Goal: Task Accomplishment & Management: Use online tool/utility

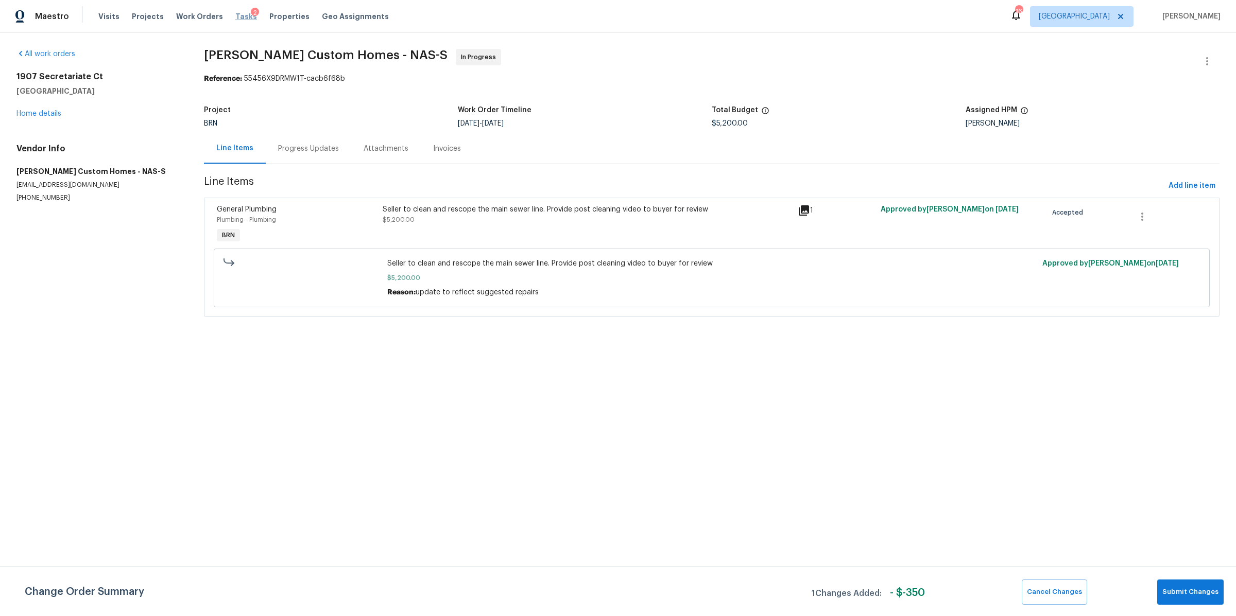
click at [235, 19] on span "Tasks" at bounding box center [246, 16] width 22 height 7
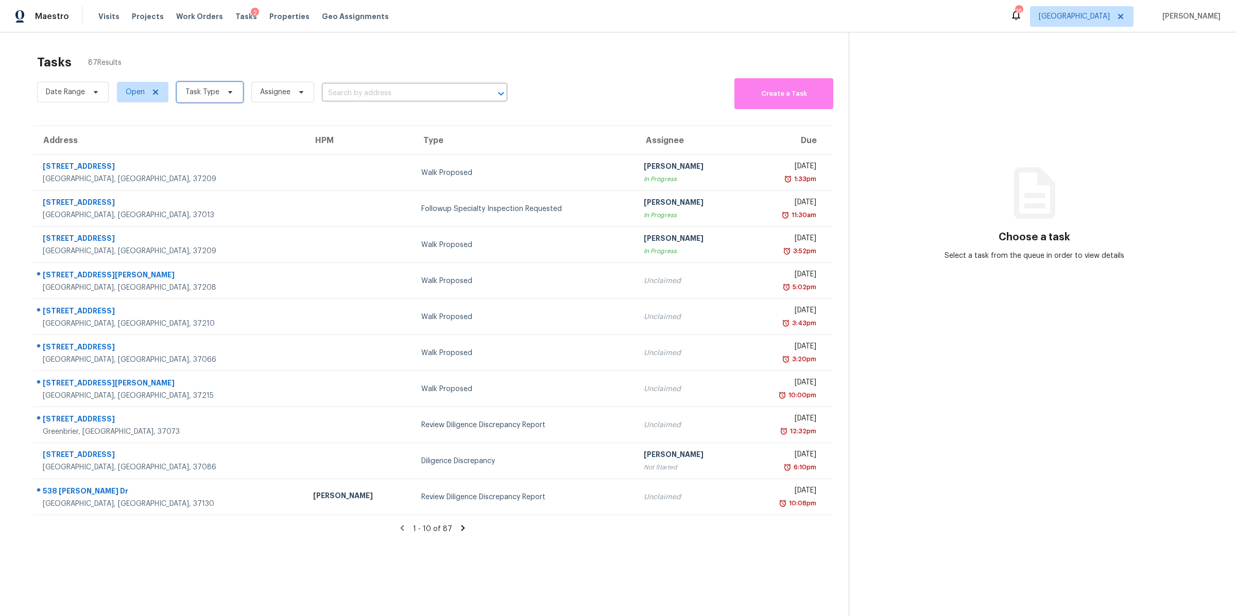
click at [227, 99] on span "Task Type" at bounding box center [210, 92] width 66 height 21
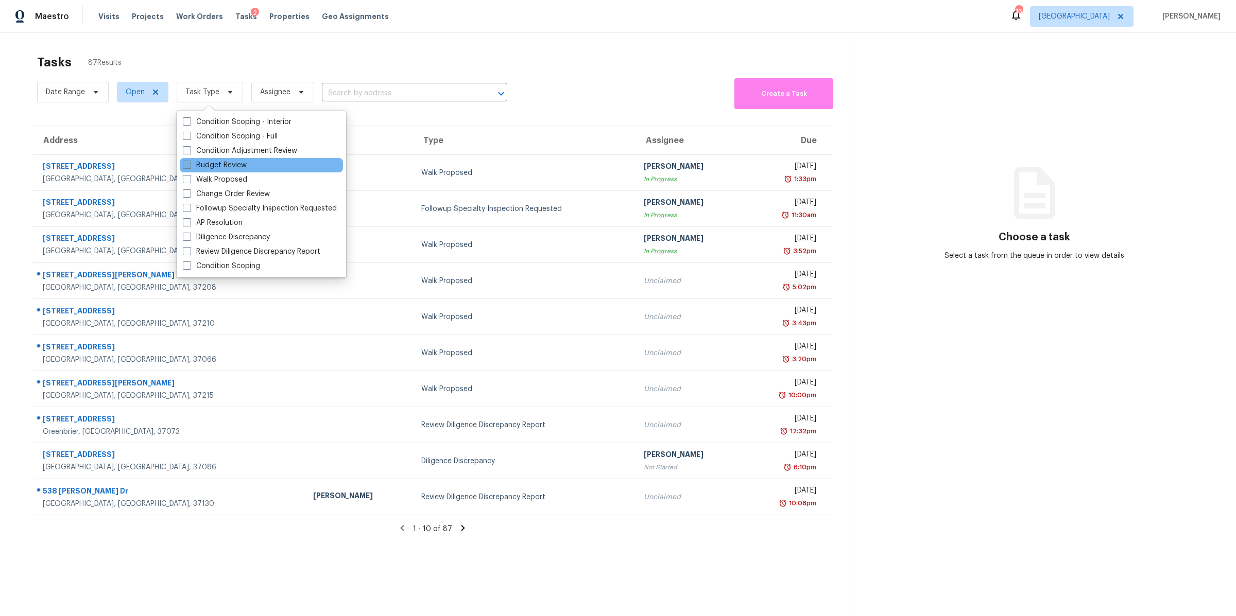
click at [217, 166] on label "Budget Review" at bounding box center [215, 165] width 64 height 10
click at [189, 166] on input "Budget Review" at bounding box center [186, 163] width 7 height 7
checkbox input "true"
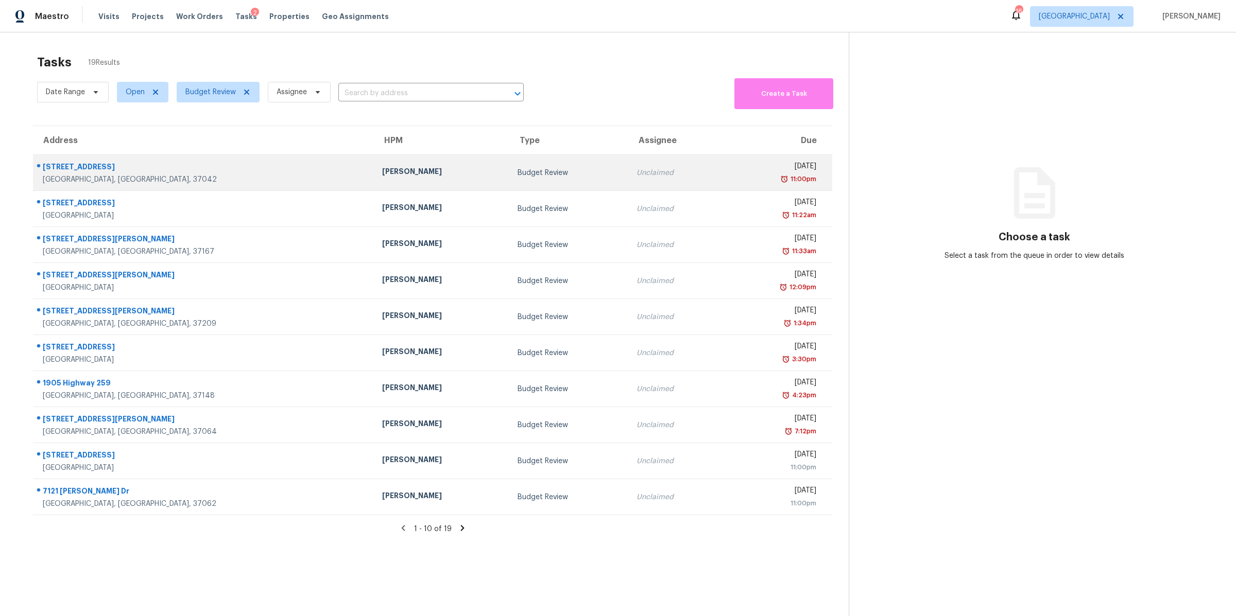
click at [83, 178] on div "[GEOGRAPHIC_DATA], [GEOGRAPHIC_DATA], 37042" at bounding box center [204, 180] width 323 height 10
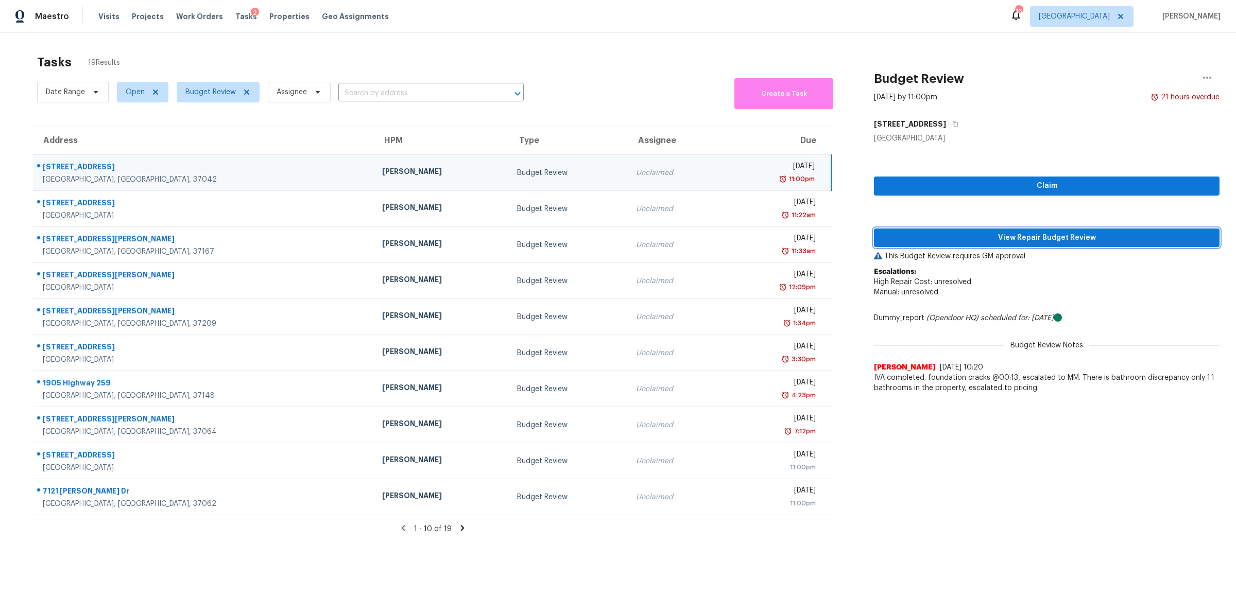
click at [980, 230] on button "View Repair Budget Review" at bounding box center [1046, 238] width 345 height 19
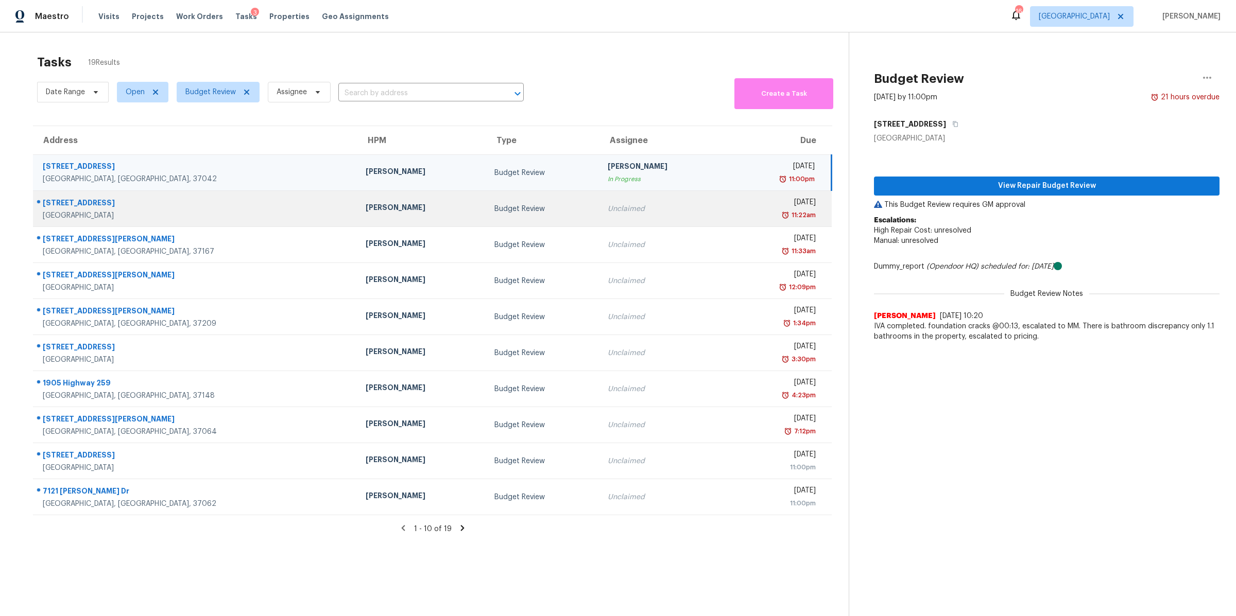
click at [63, 202] on div "[STREET_ADDRESS]" at bounding box center [196, 204] width 306 height 13
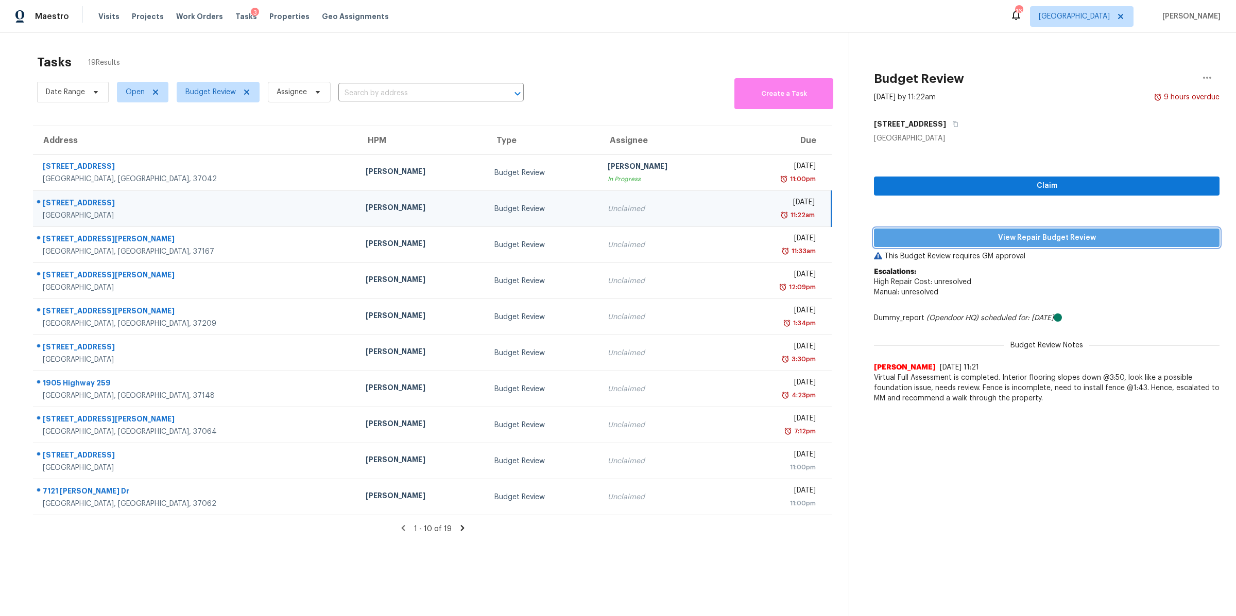
click at [1010, 233] on span "View Repair Budget Review" at bounding box center [1046, 238] width 329 height 13
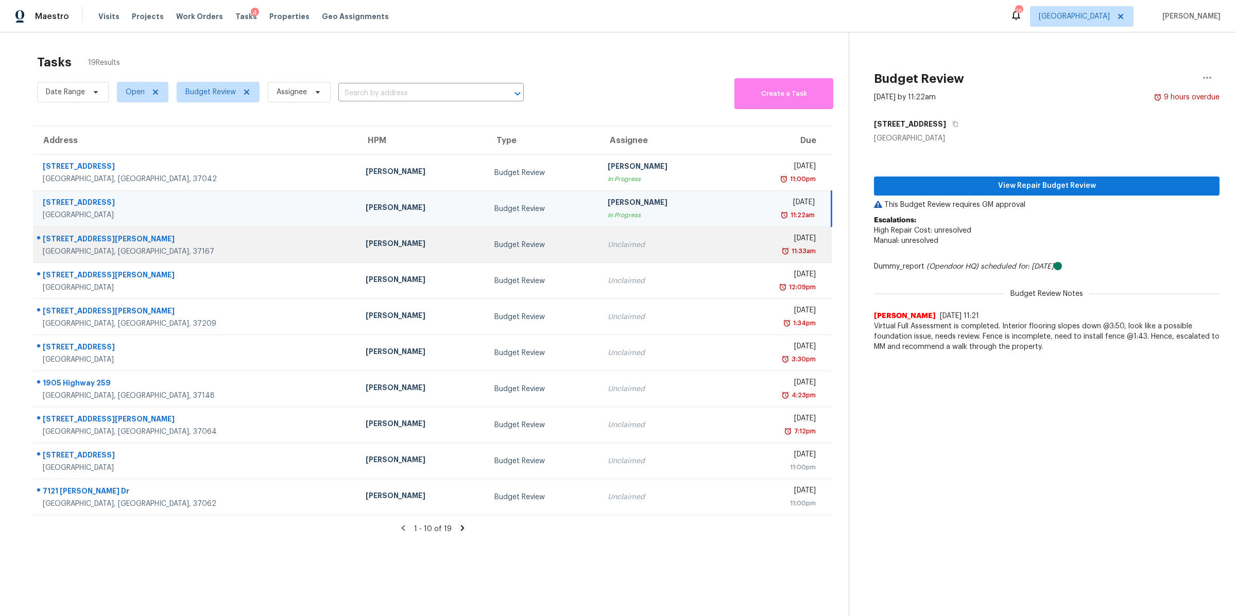
click at [76, 252] on div "[GEOGRAPHIC_DATA], [GEOGRAPHIC_DATA], 37167" at bounding box center [196, 252] width 306 height 10
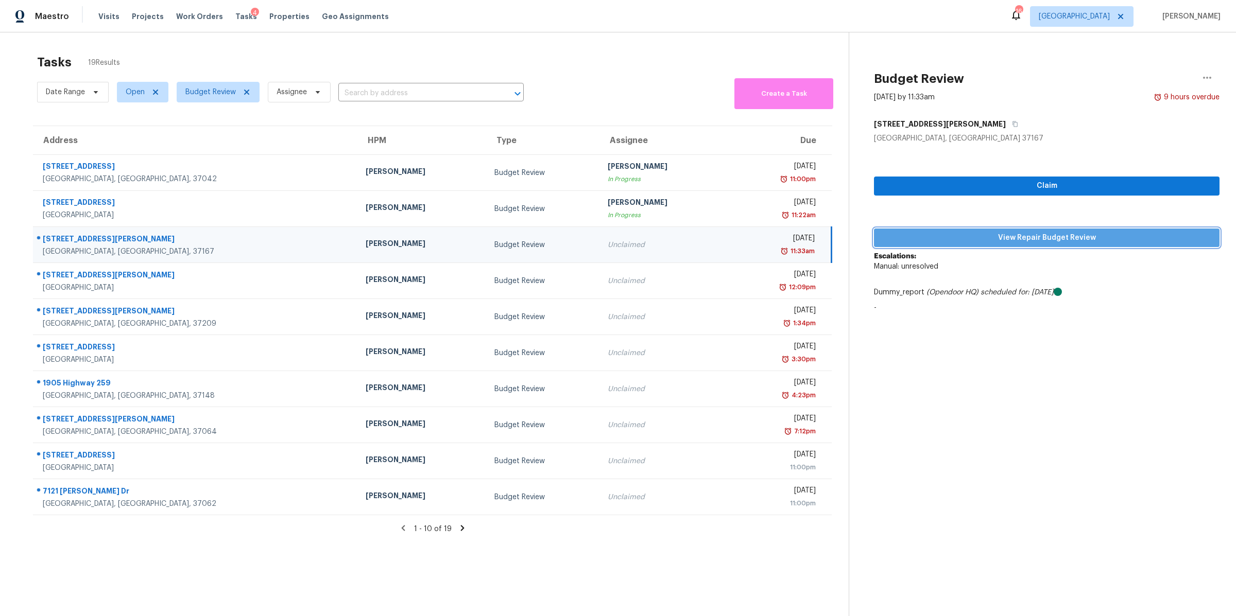
click at [999, 232] on span "View Repair Budget Review" at bounding box center [1046, 238] width 329 height 13
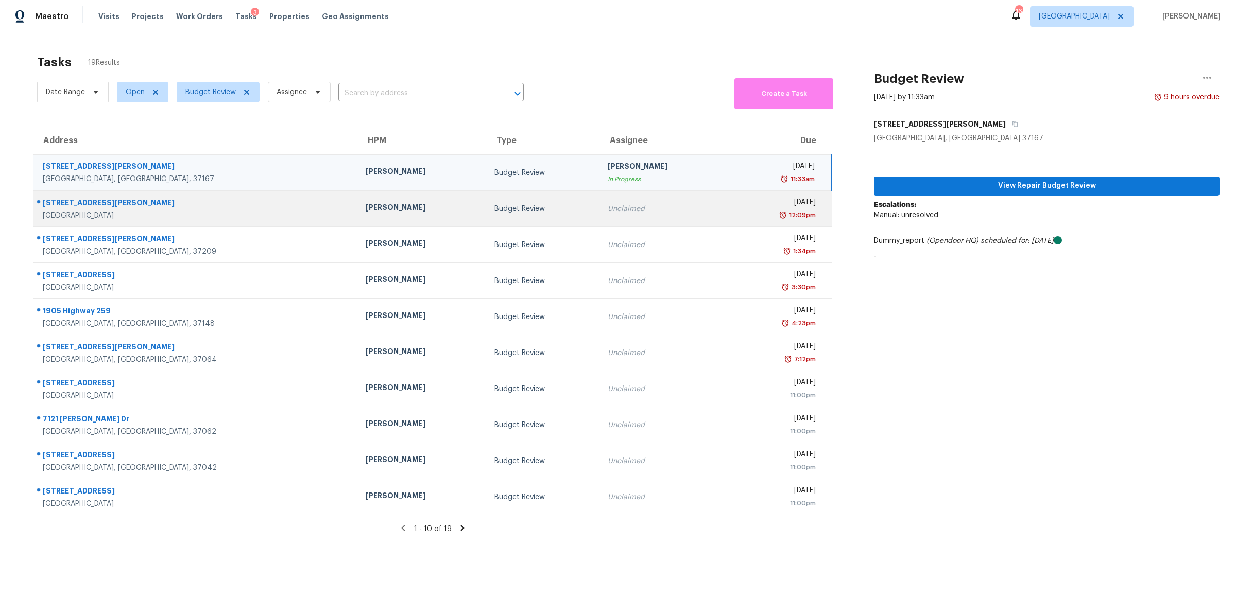
click at [66, 217] on div "[GEOGRAPHIC_DATA]" at bounding box center [196, 216] width 306 height 10
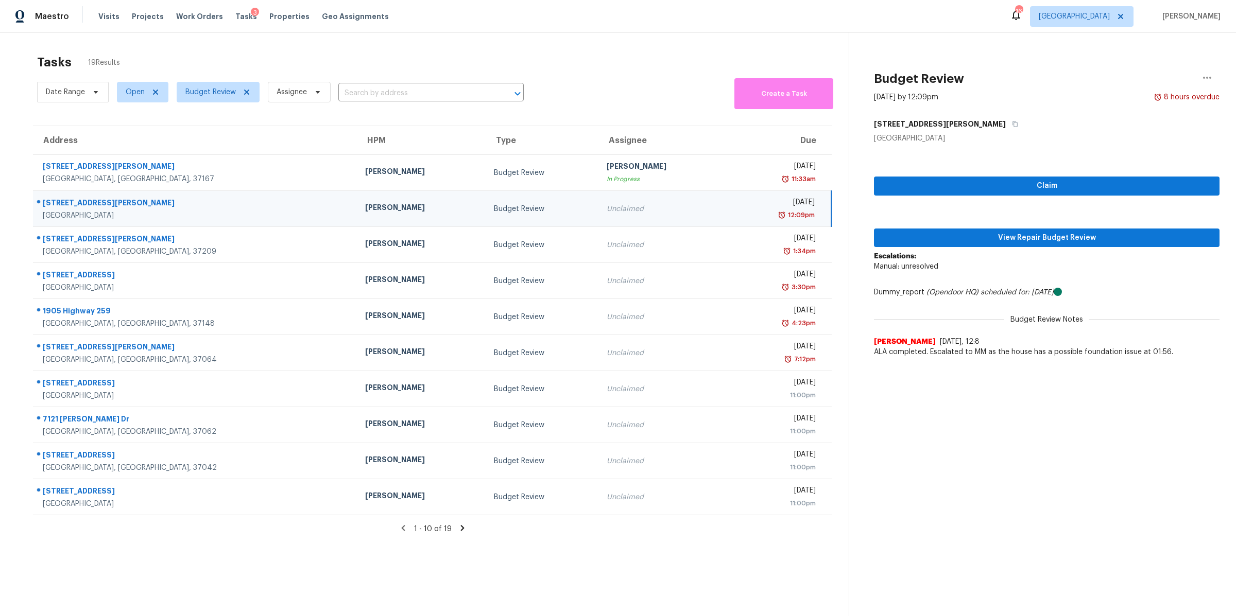
drag, startPoint x: 1033, startPoint y: 226, endPoint x: 1030, endPoint y: 244, distance: 18.3
click at [1032, 226] on div "Claim View Repair Budget Review Escalations: Manual: unresolved Dummy_report (O…" at bounding box center [1046, 253] width 345 height 219
click at [1058, 239] on span "View Repair Budget Review" at bounding box center [1046, 238] width 329 height 13
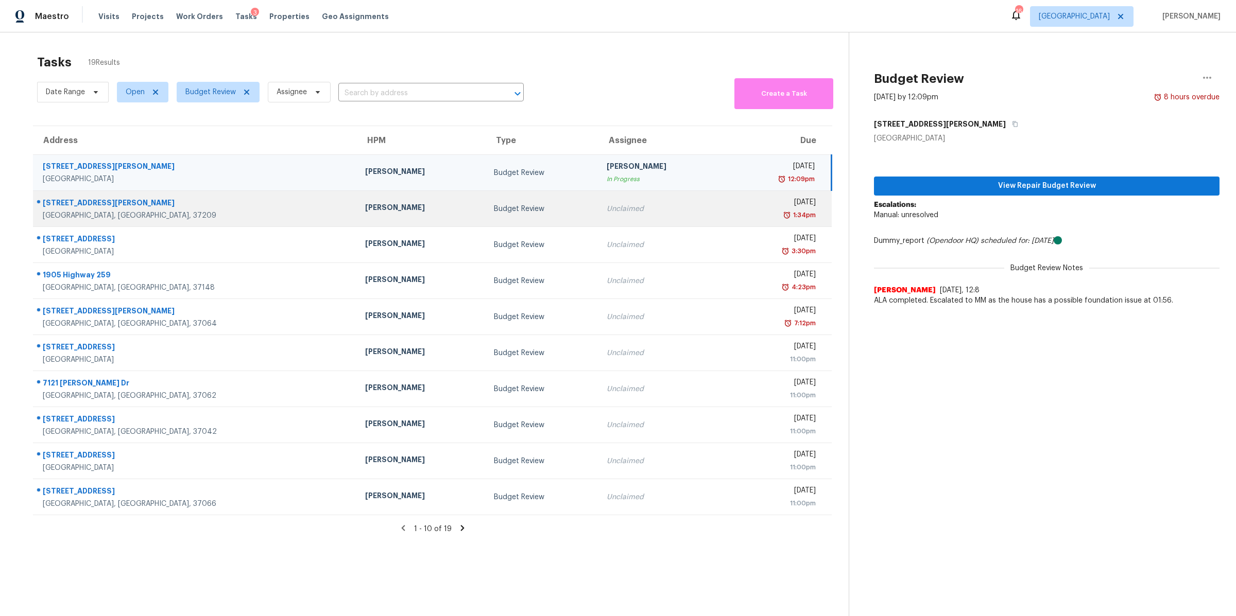
click at [78, 207] on div "[STREET_ADDRESS][PERSON_NAME]" at bounding box center [196, 204] width 306 height 13
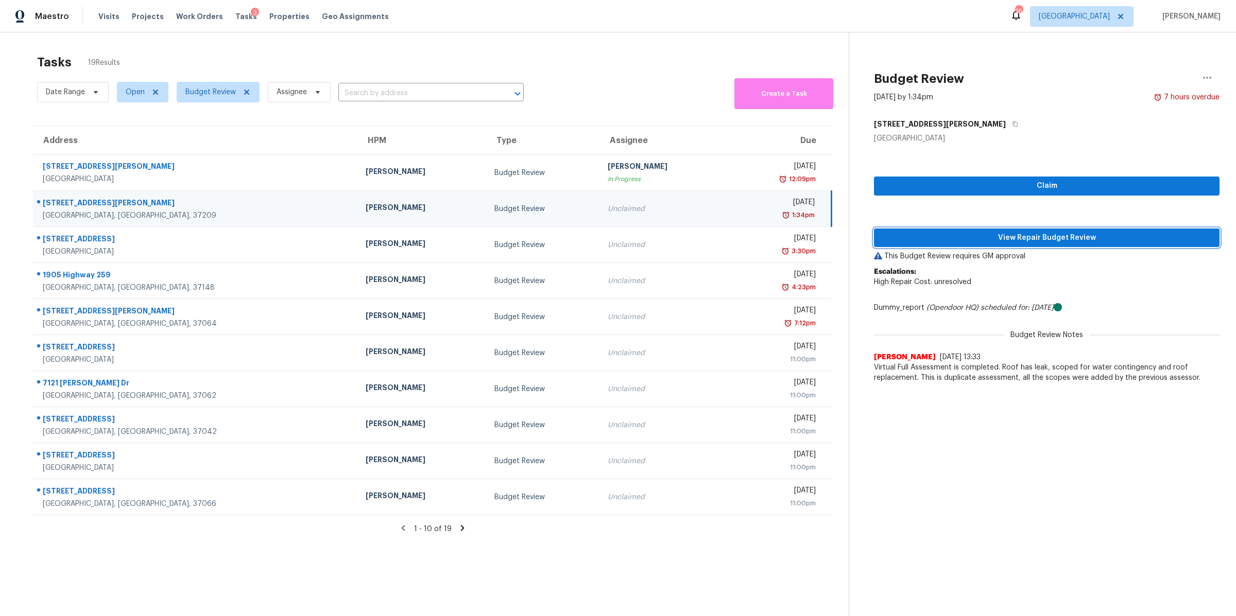
click at [1059, 236] on span "View Repair Budget Review" at bounding box center [1046, 238] width 329 height 13
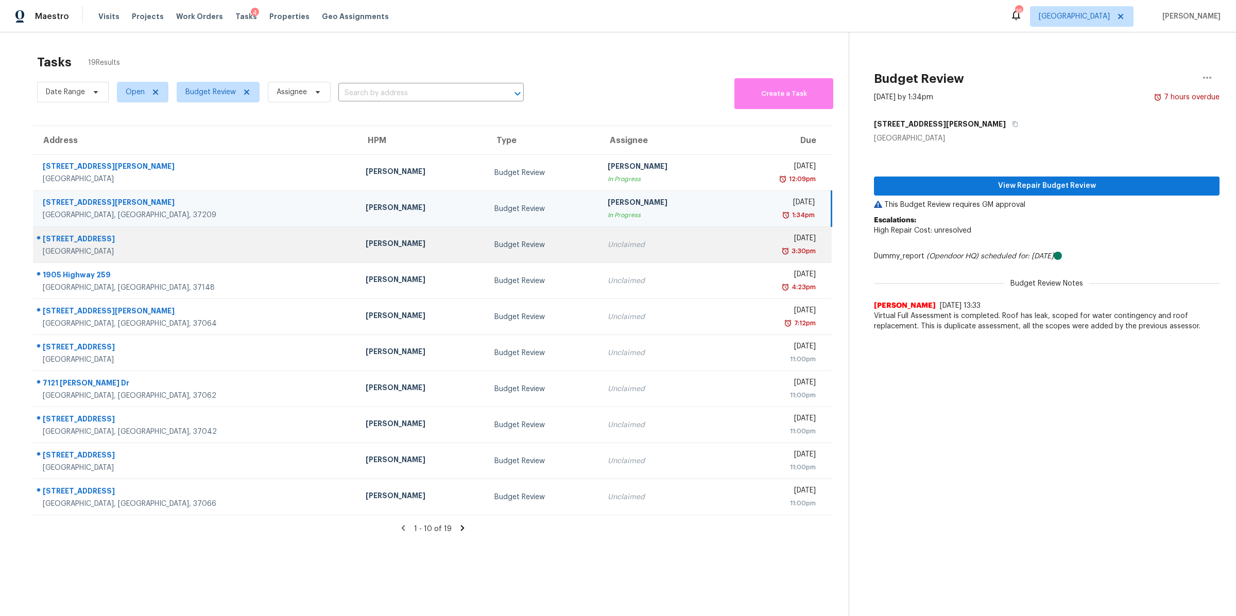
click at [78, 246] on div "[STREET_ADDRESS]" at bounding box center [196, 240] width 306 height 13
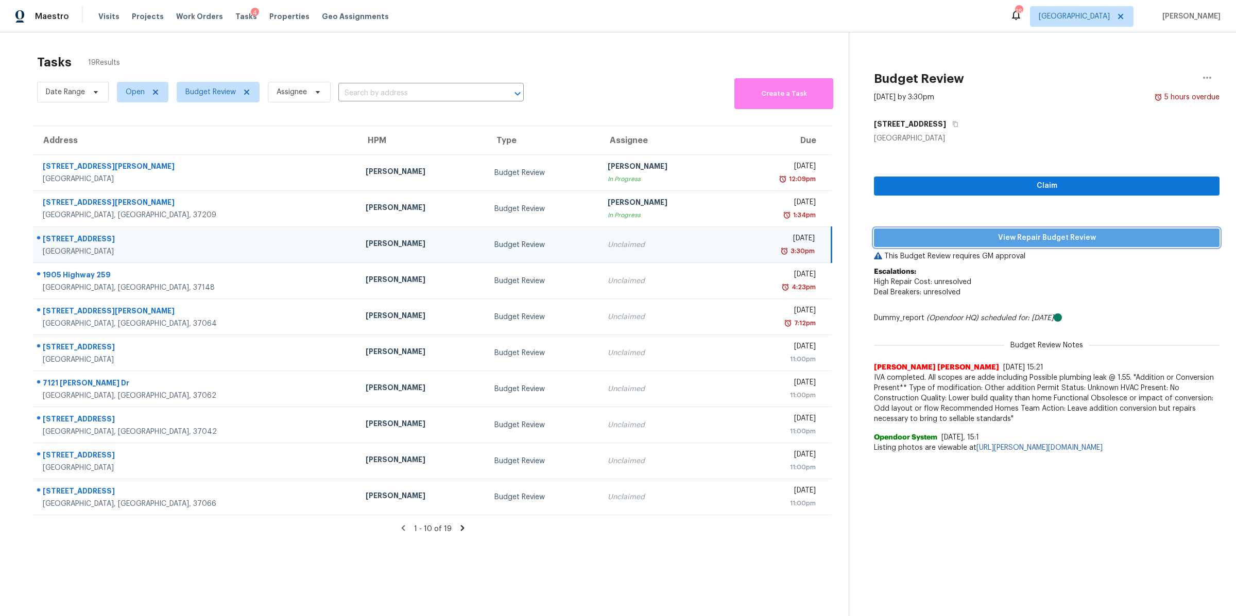
click at [1016, 237] on span "View Repair Budget Review" at bounding box center [1046, 238] width 329 height 13
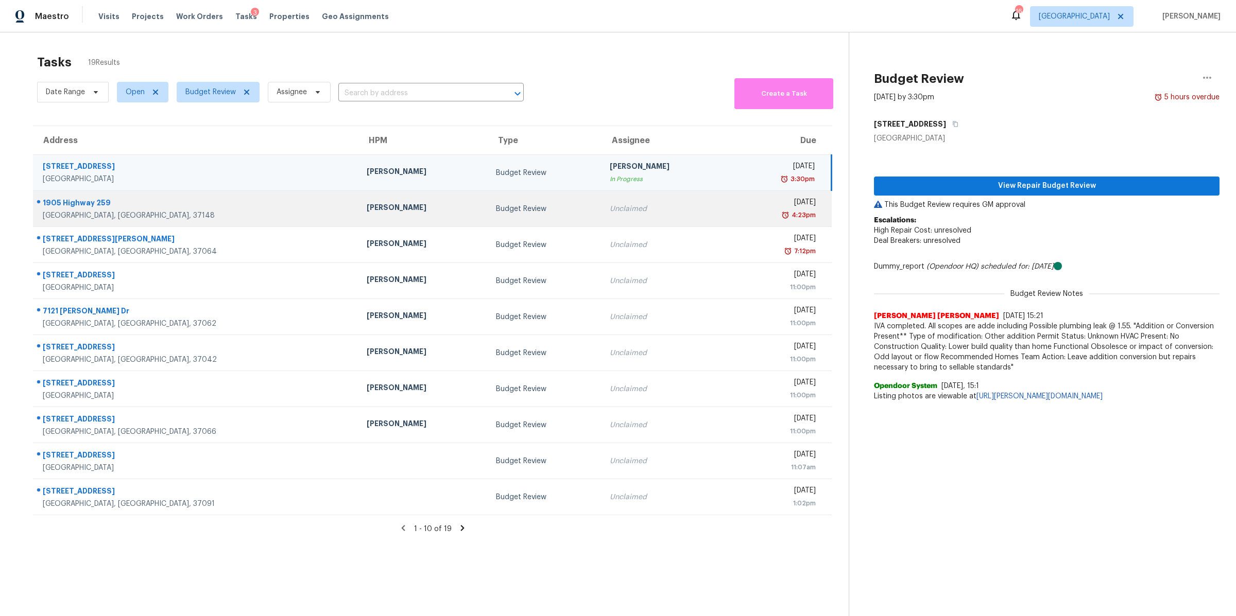
click at [55, 213] on div "[GEOGRAPHIC_DATA], [GEOGRAPHIC_DATA], 37148" at bounding box center [196, 216] width 307 height 10
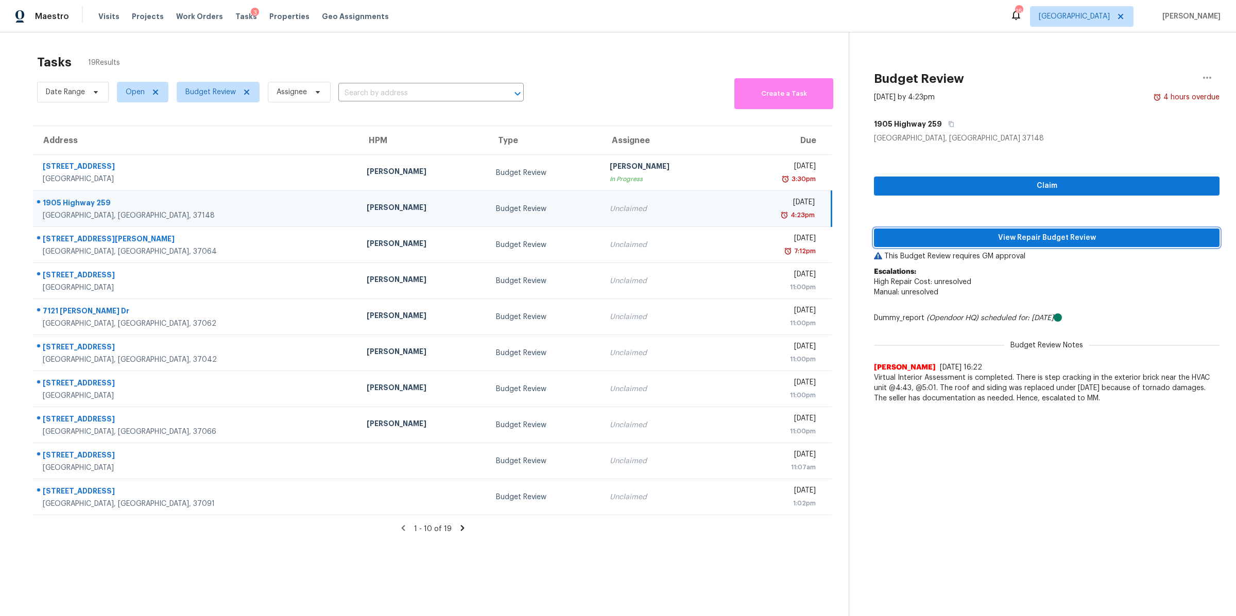
click at [1061, 235] on span "View Repair Budget Review" at bounding box center [1046, 238] width 329 height 13
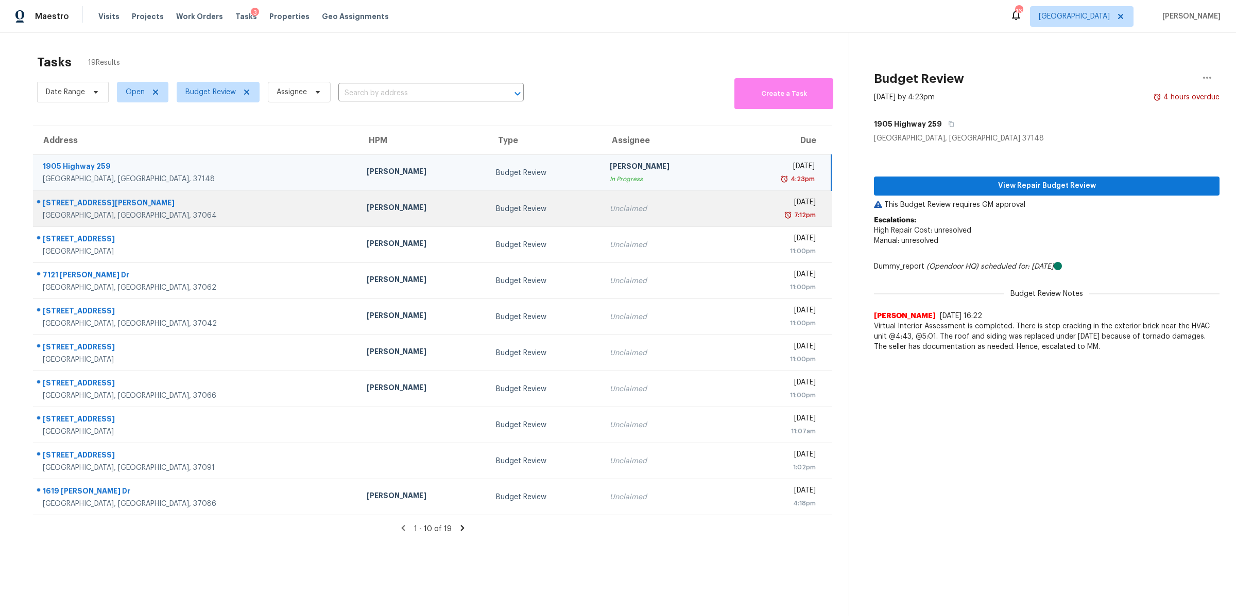
click at [103, 205] on div "[STREET_ADDRESS][PERSON_NAME]" at bounding box center [196, 204] width 307 height 13
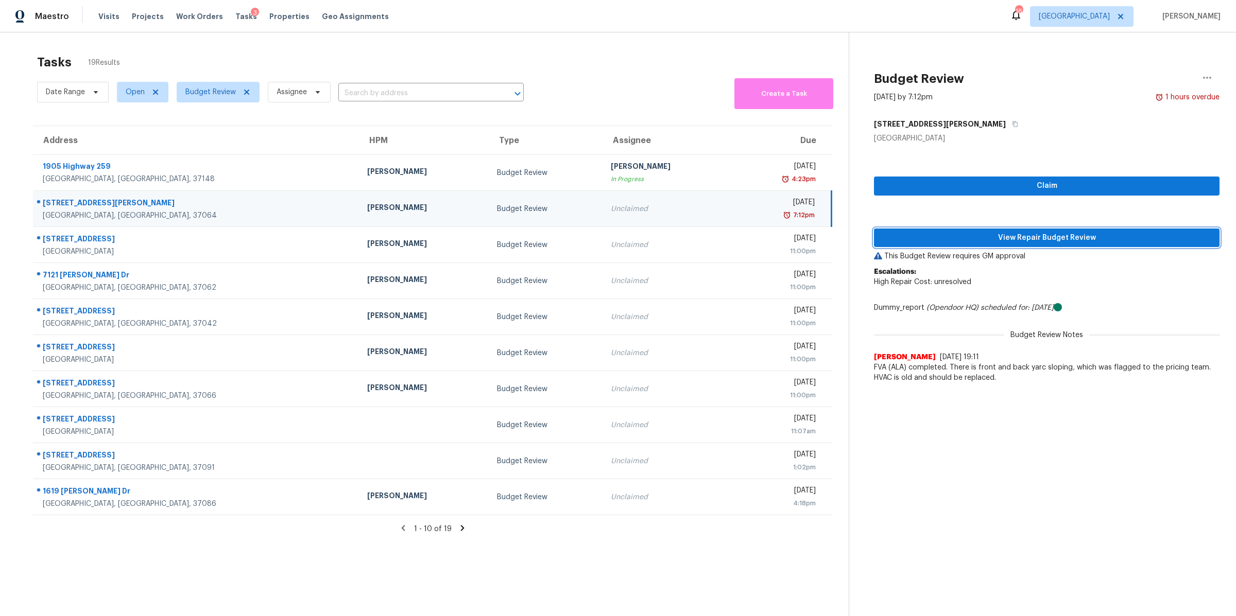
click at [1060, 237] on span "View Repair Budget Review" at bounding box center [1046, 238] width 329 height 13
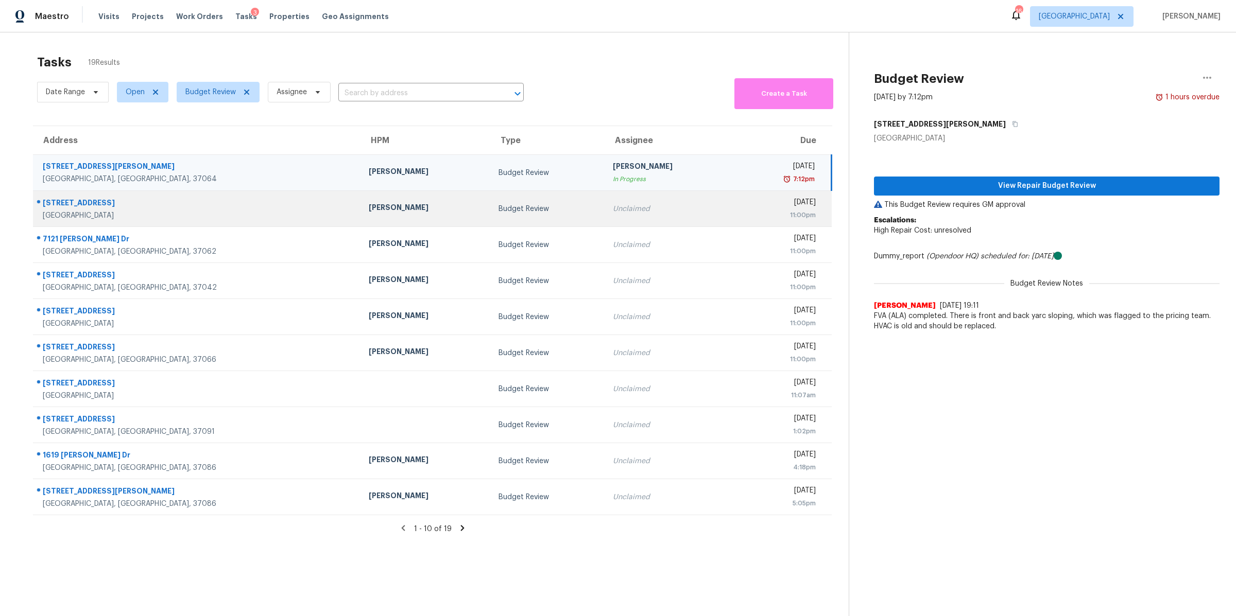
click at [74, 208] on div "[STREET_ADDRESS]" at bounding box center [197, 204] width 309 height 13
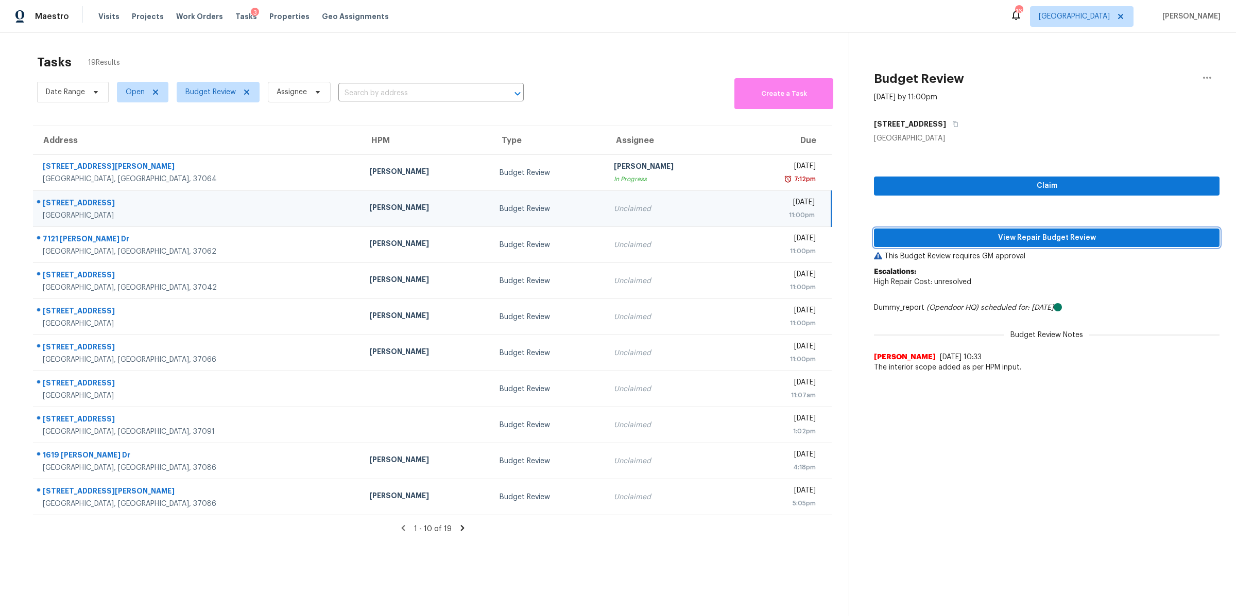
click at [1108, 238] on span "View Repair Budget Review" at bounding box center [1046, 238] width 329 height 13
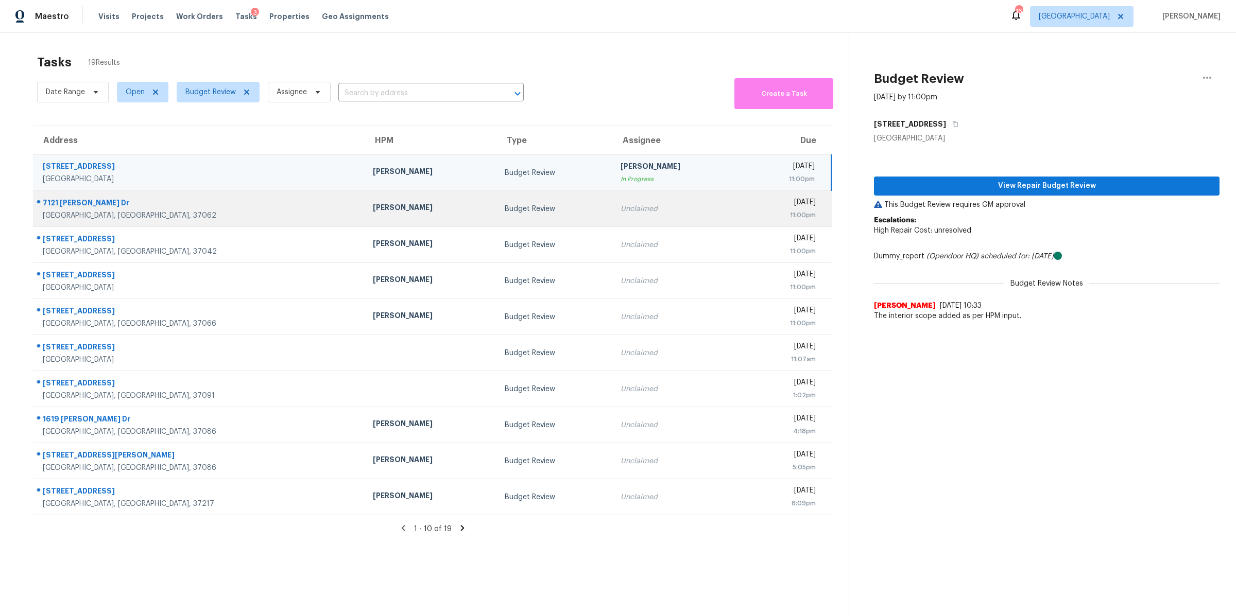
click at [83, 214] on div "[GEOGRAPHIC_DATA], [GEOGRAPHIC_DATA], 37062" at bounding box center [200, 216] width 314 height 10
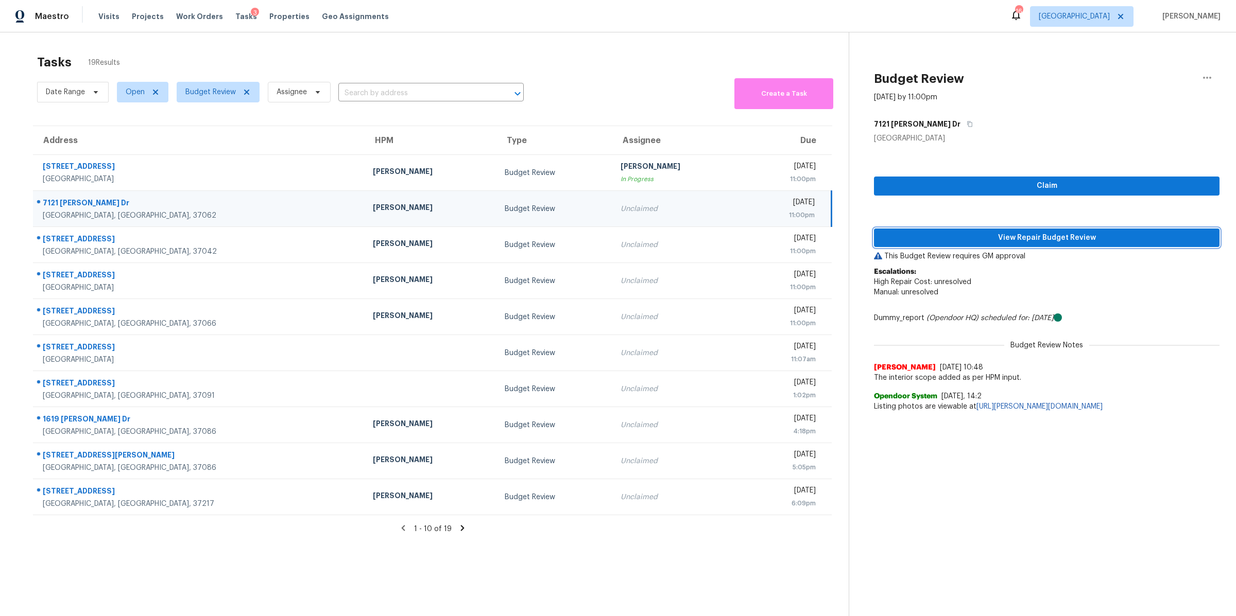
click at [1040, 239] on span "View Repair Budget Review" at bounding box center [1046, 238] width 329 height 13
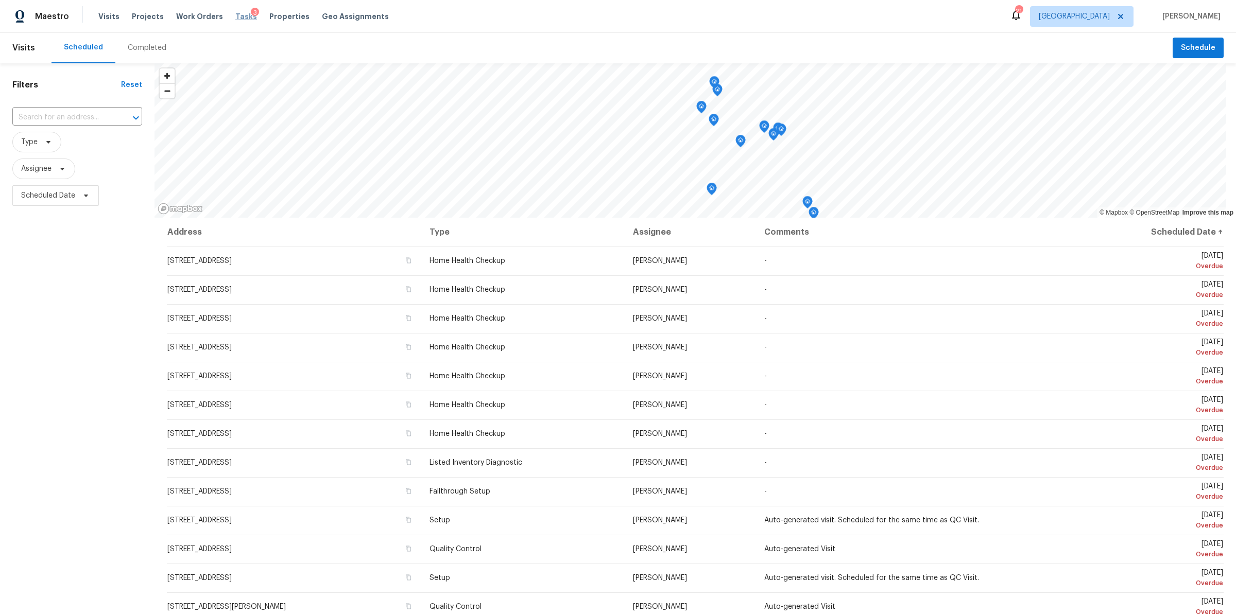
click at [235, 14] on span "Tasks" at bounding box center [246, 16] width 22 height 7
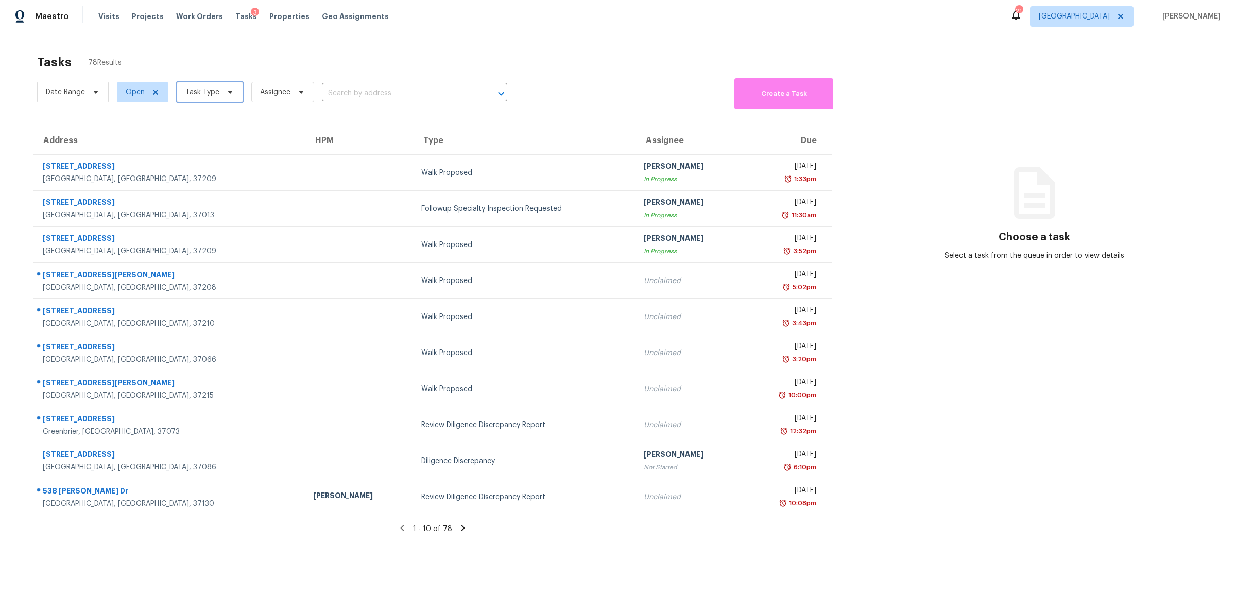
click at [209, 88] on span "Task Type" at bounding box center [202, 92] width 34 height 10
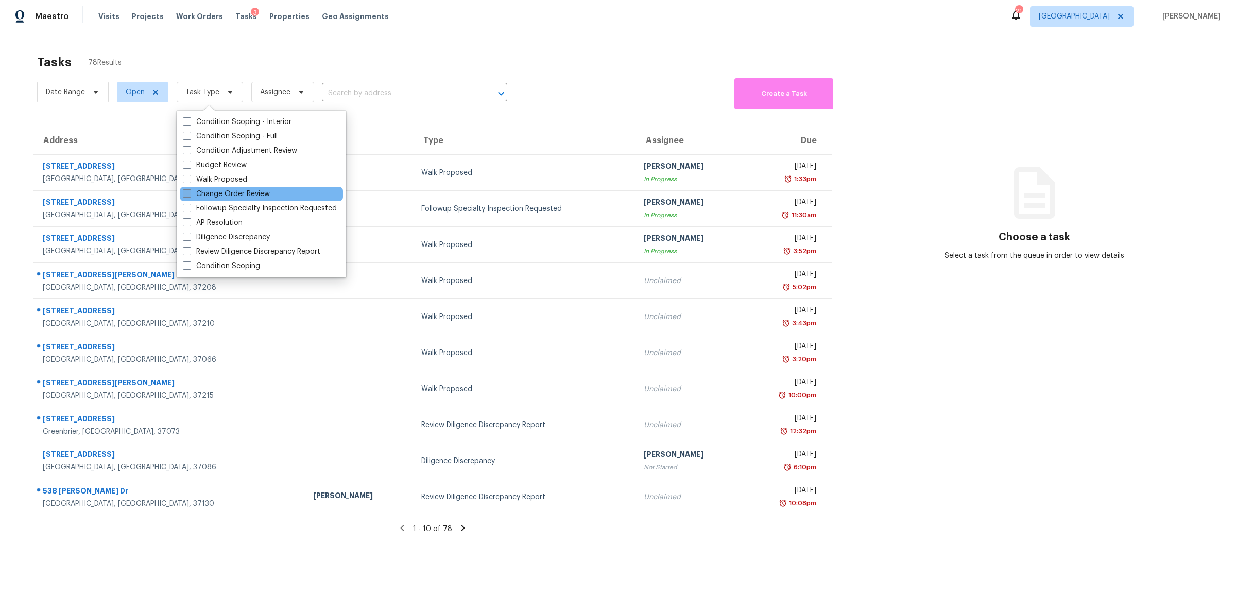
click at [232, 189] on label "Change Order Review" at bounding box center [226, 194] width 87 height 10
click at [189, 189] on input "Change Order Review" at bounding box center [186, 192] width 7 height 7
checkbox input "true"
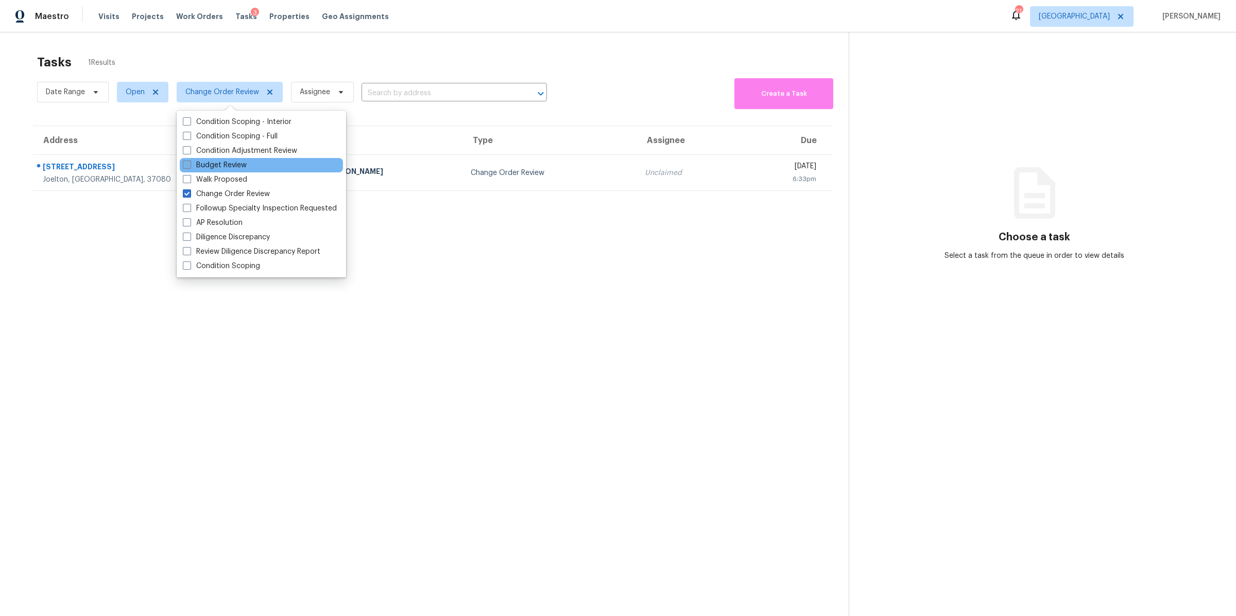
click at [219, 166] on label "Budget Review" at bounding box center [215, 165] width 64 height 10
click at [189, 166] on input "Budget Review" at bounding box center [186, 163] width 7 height 7
checkbox input "true"
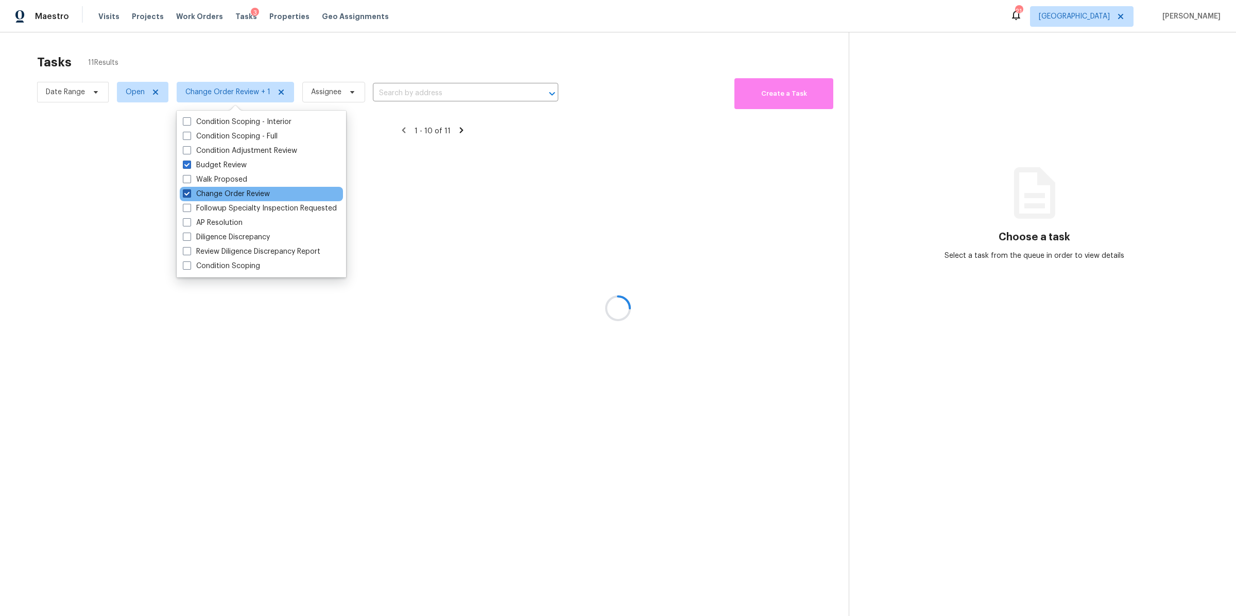
click at [221, 191] on label "Change Order Review" at bounding box center [226, 194] width 87 height 10
click at [189, 191] on input "Change Order Review" at bounding box center [186, 192] width 7 height 7
checkbox input "false"
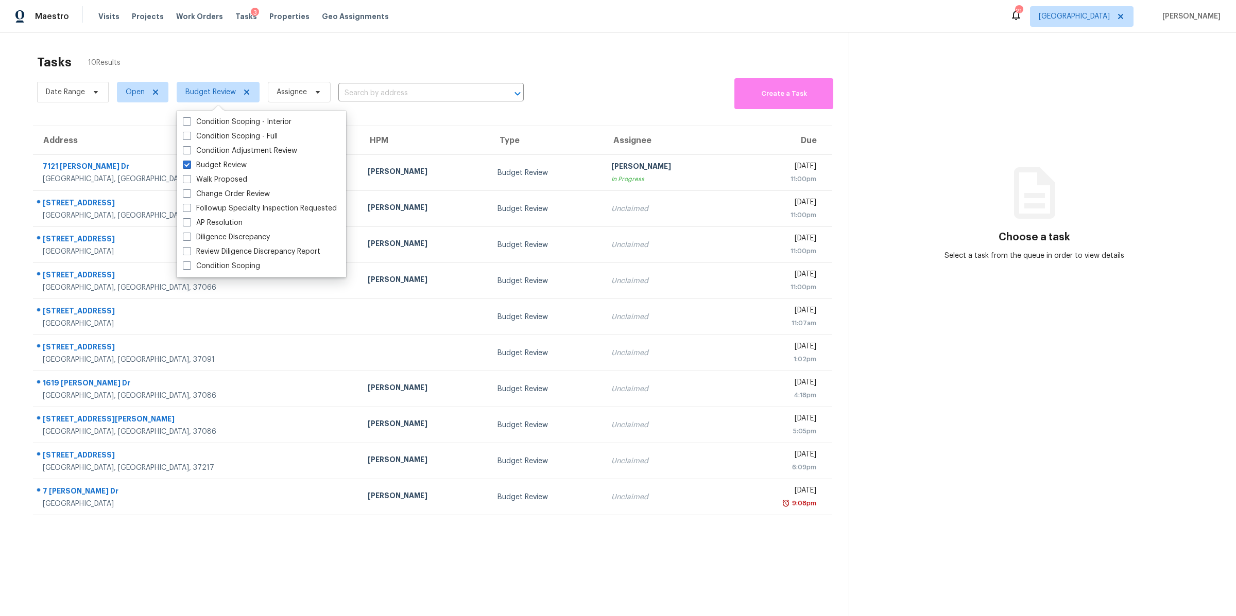
click at [195, 63] on div "Tasks 10 Results" at bounding box center [442, 62] width 811 height 27
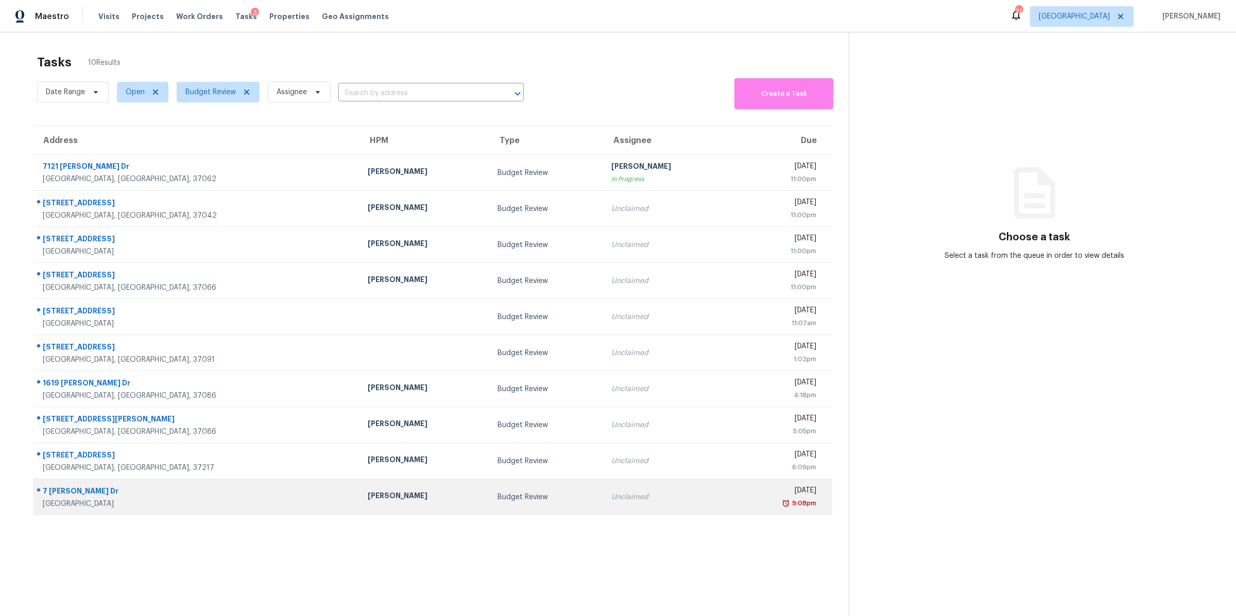
click at [68, 501] on div "[GEOGRAPHIC_DATA]" at bounding box center [197, 504] width 308 height 10
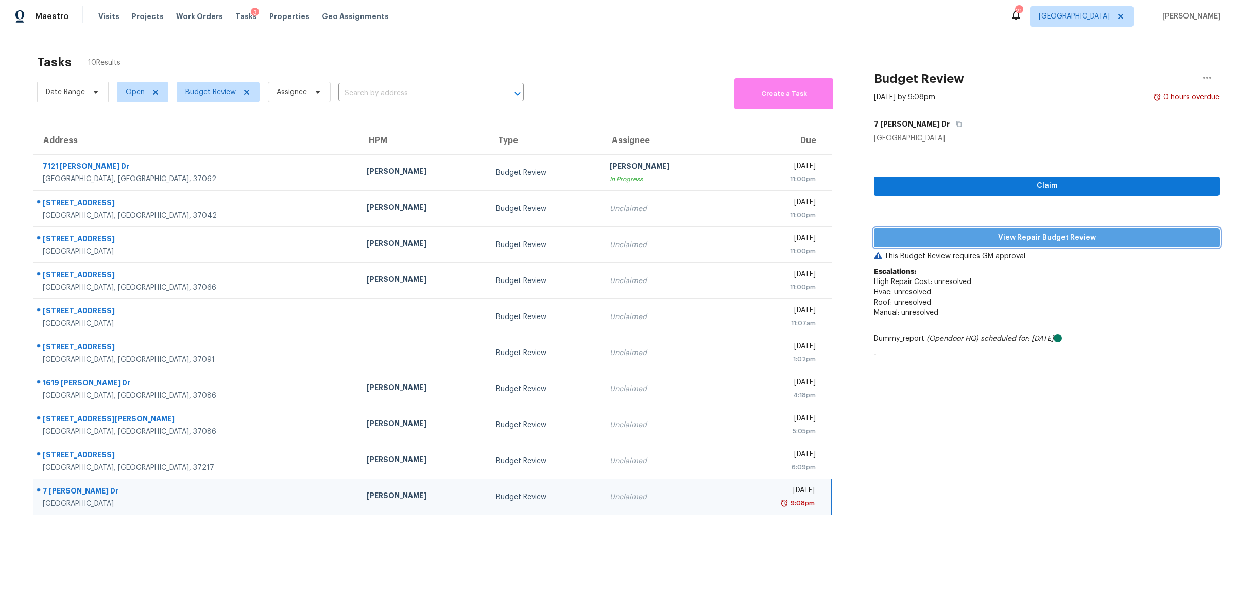
click at [1100, 243] on span "View Repair Budget Review" at bounding box center [1046, 238] width 329 height 13
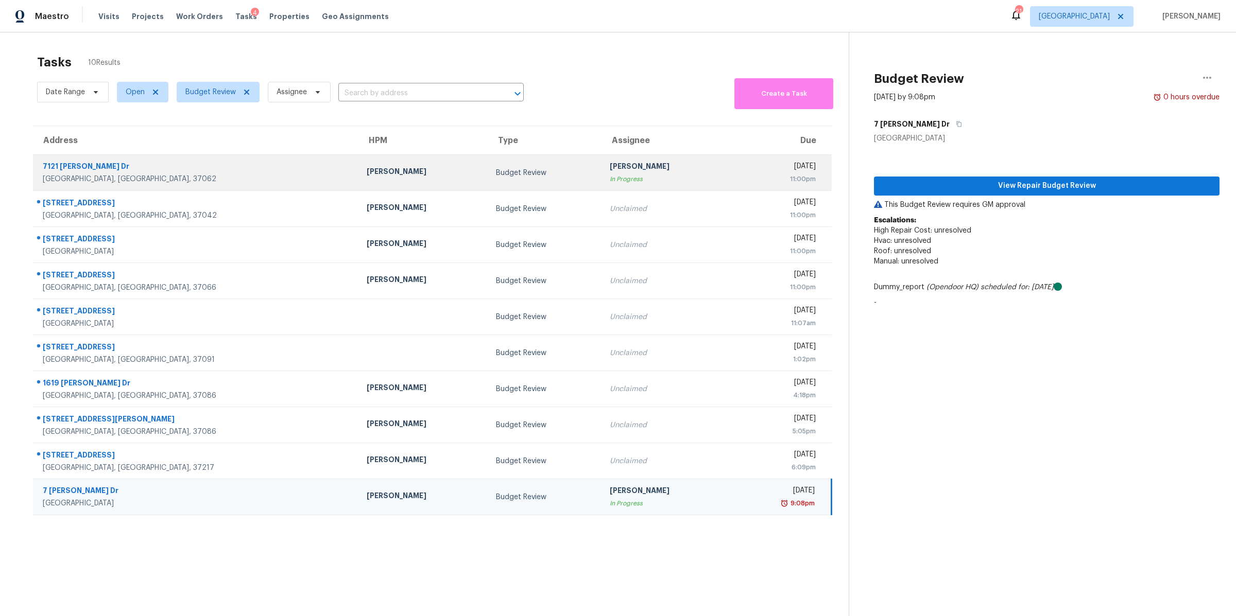
click at [75, 176] on div "[GEOGRAPHIC_DATA], [GEOGRAPHIC_DATA], 37062" at bounding box center [196, 179] width 307 height 10
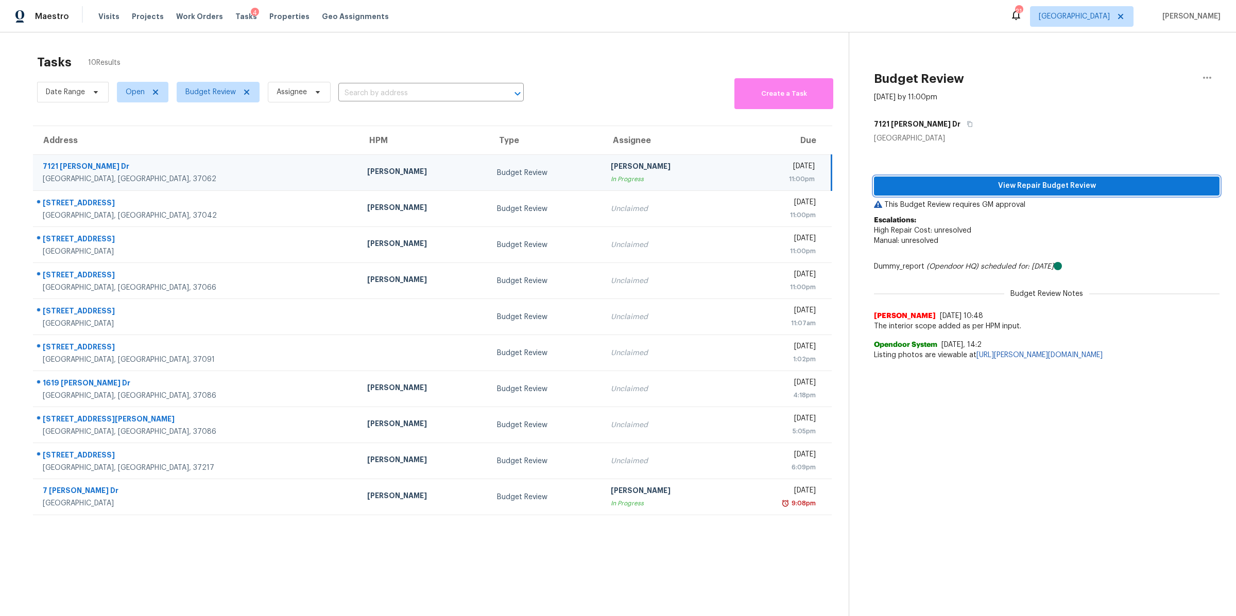
click at [1013, 180] on span "View Repair Budget Review" at bounding box center [1046, 186] width 329 height 13
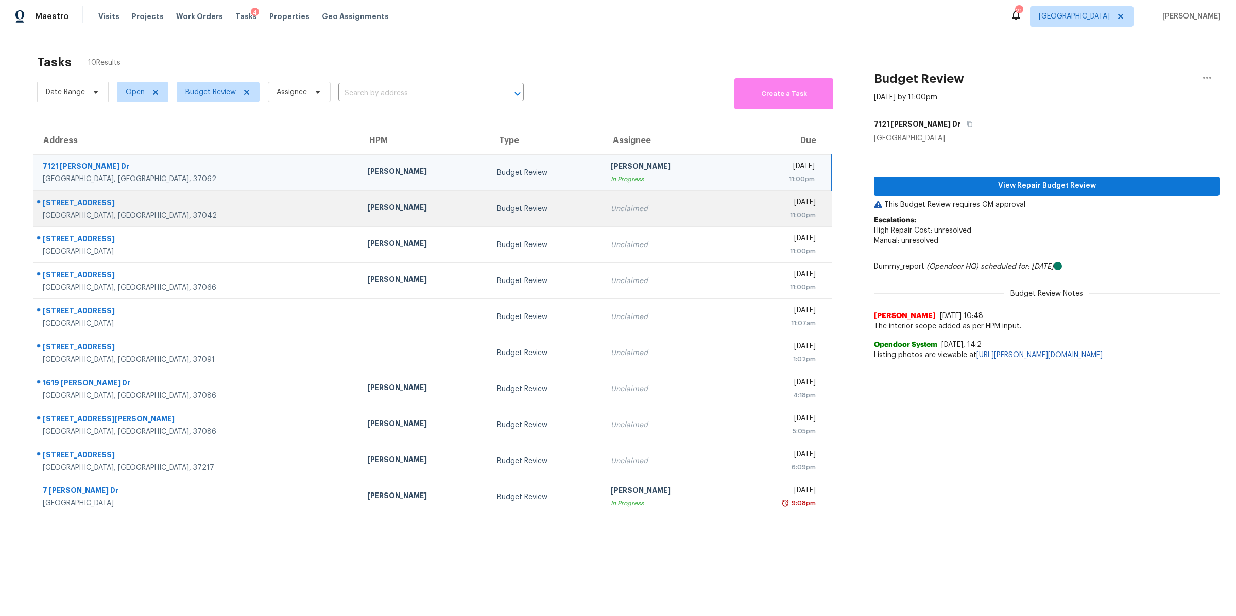
click at [60, 212] on div "[GEOGRAPHIC_DATA], [GEOGRAPHIC_DATA], 37042" at bounding box center [197, 216] width 308 height 10
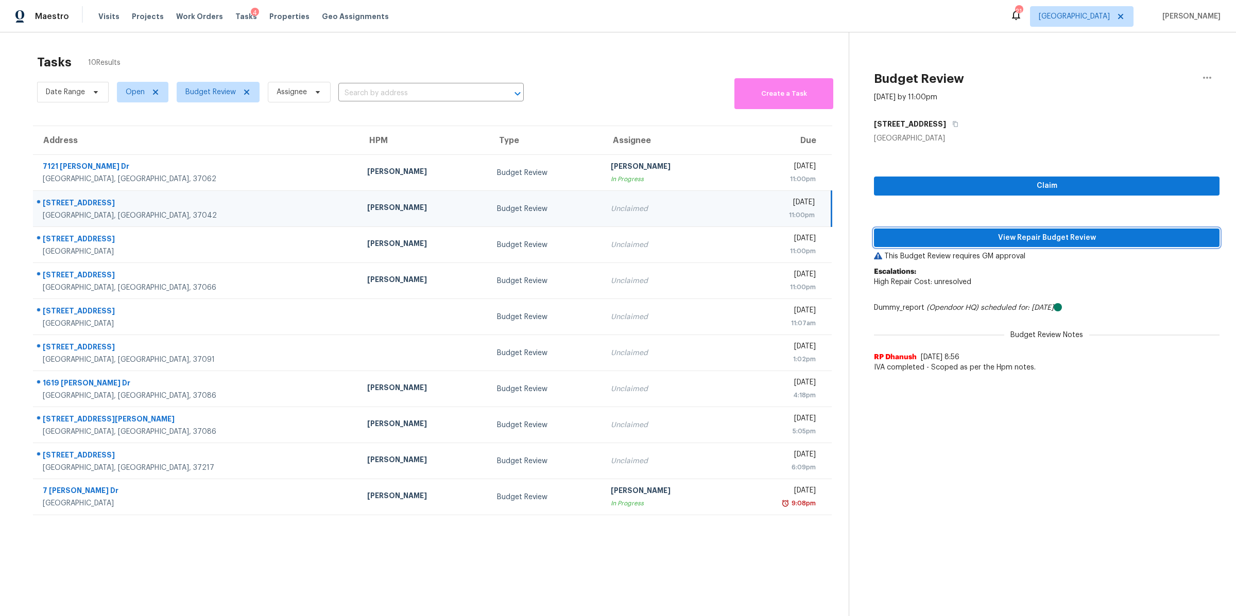
click at [1072, 241] on span "View Repair Budget Review" at bounding box center [1046, 238] width 329 height 13
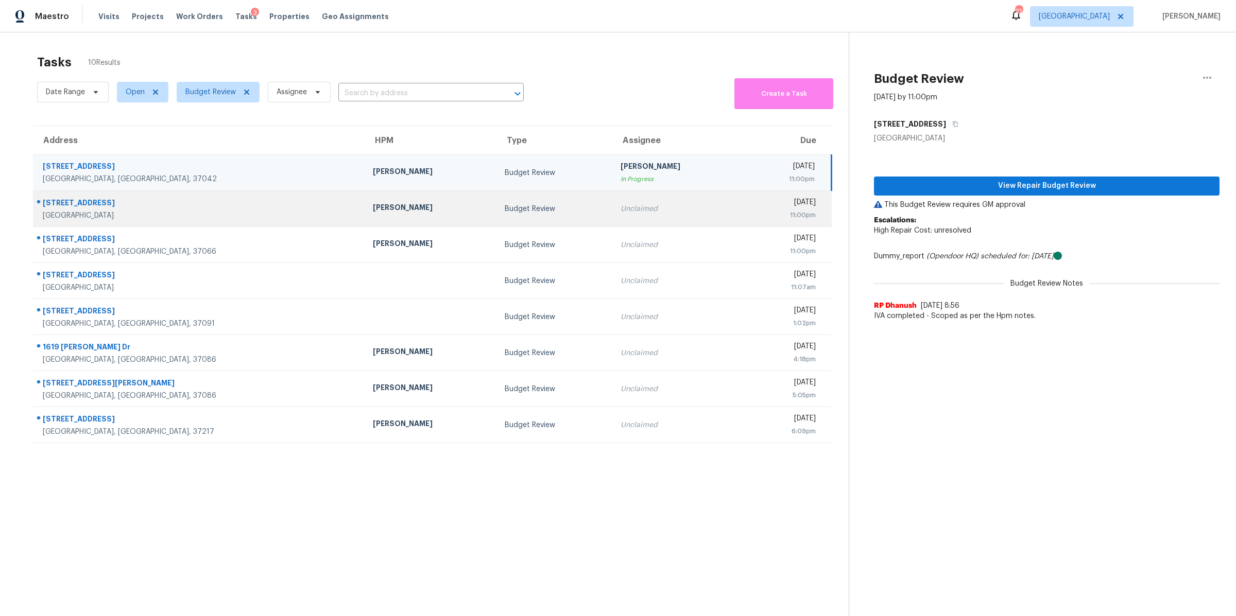
click at [89, 213] on div "[GEOGRAPHIC_DATA]" at bounding box center [200, 216] width 314 height 10
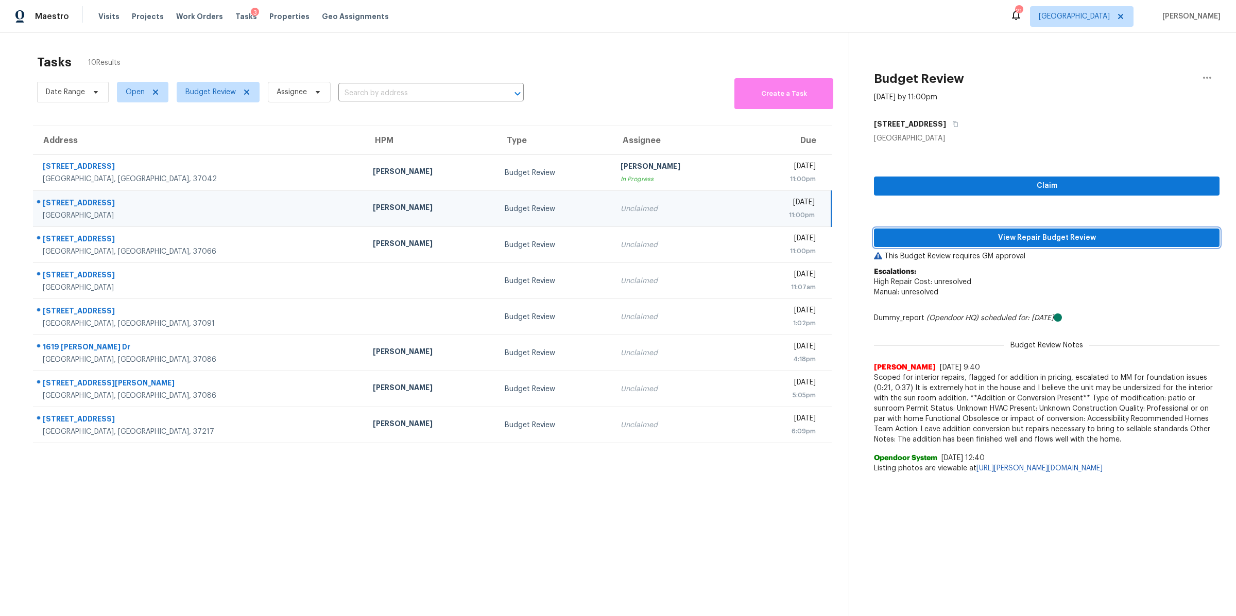
click at [1051, 237] on span "View Repair Budget Review" at bounding box center [1046, 238] width 329 height 13
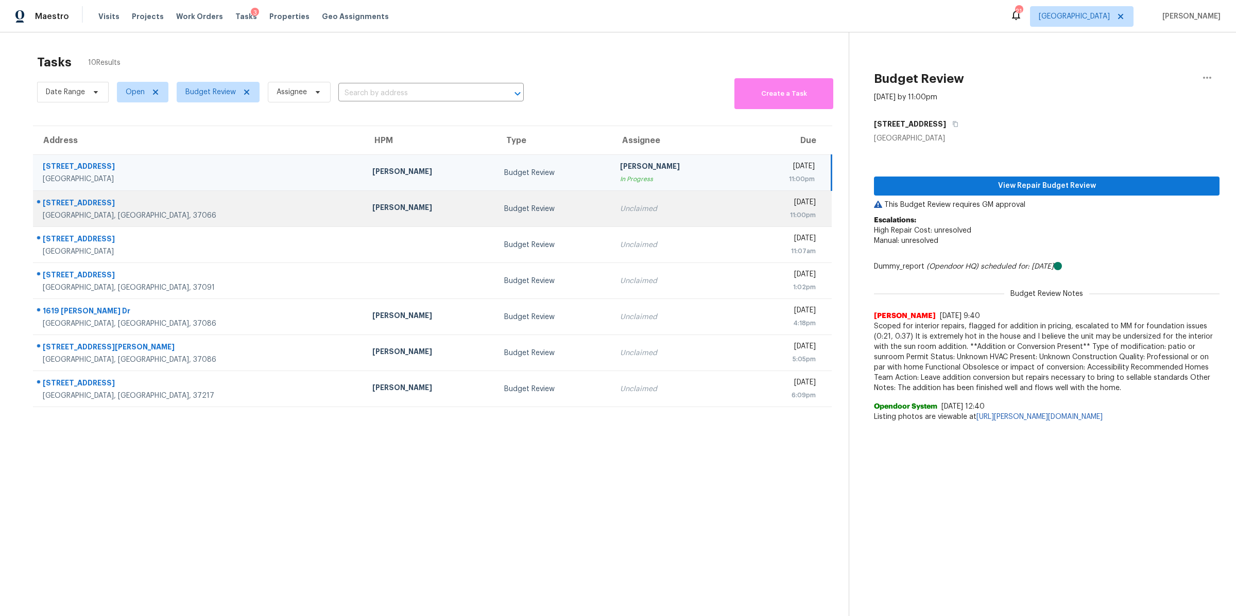
click at [89, 205] on div "[STREET_ADDRESS]" at bounding box center [199, 204] width 313 height 13
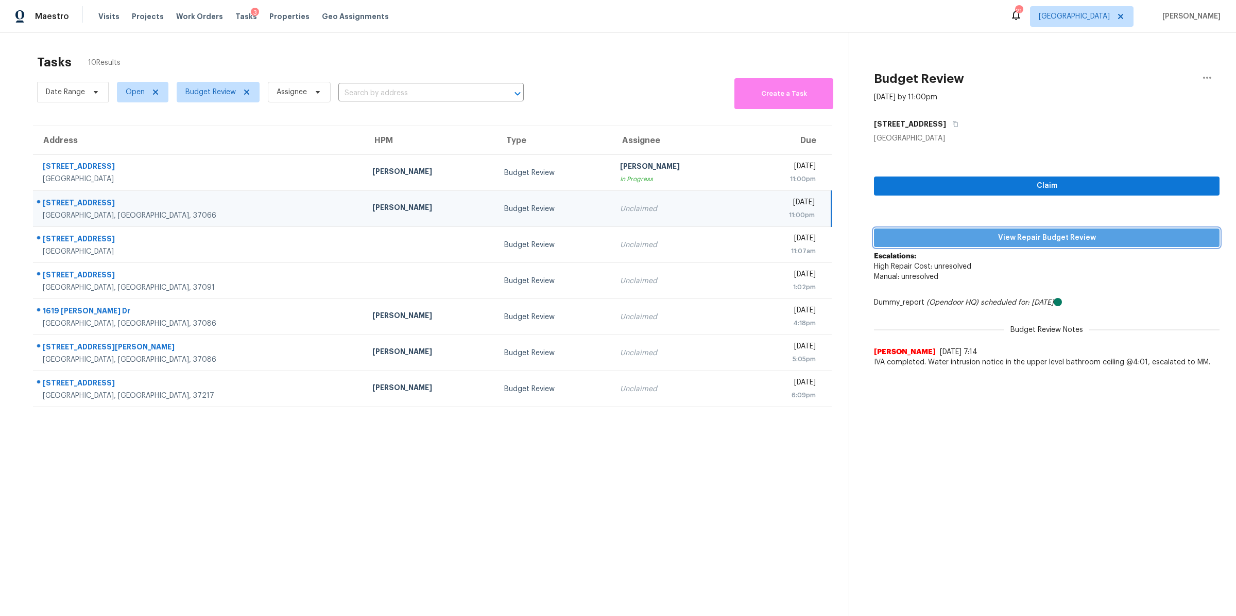
click at [1117, 239] on span "View Repair Budget Review" at bounding box center [1046, 238] width 329 height 13
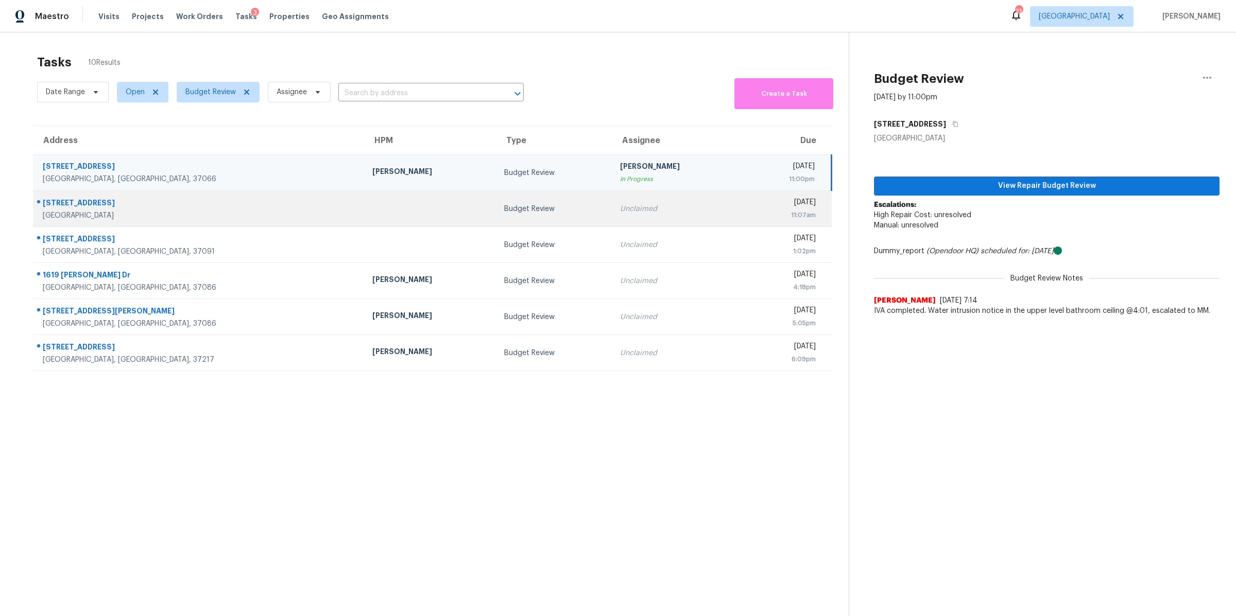
click at [62, 205] on div "[STREET_ADDRESS]" at bounding box center [199, 204] width 313 height 13
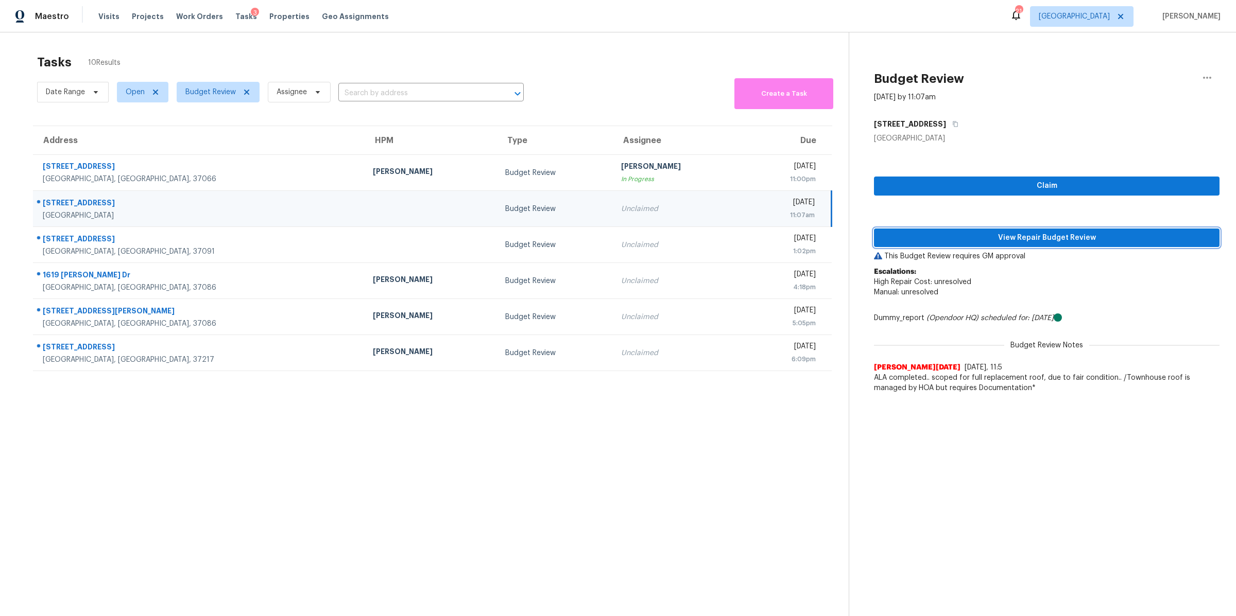
click at [1004, 234] on span "View Repair Budget Review" at bounding box center [1046, 238] width 329 height 13
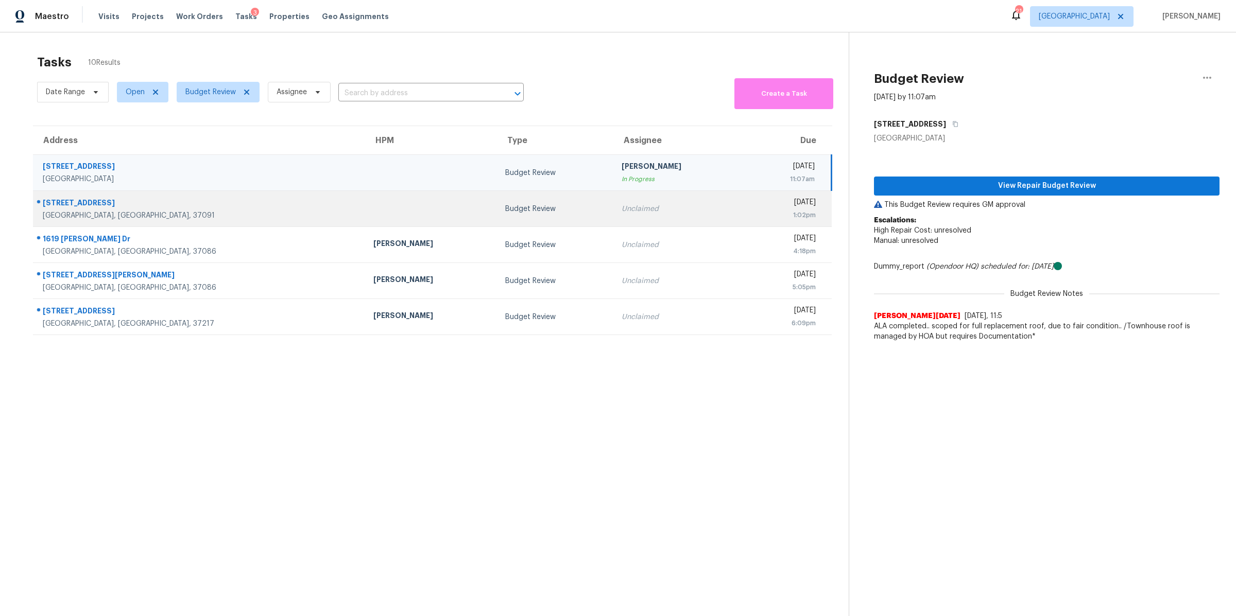
click at [49, 216] on div "[GEOGRAPHIC_DATA], [GEOGRAPHIC_DATA], 37091" at bounding box center [200, 216] width 314 height 10
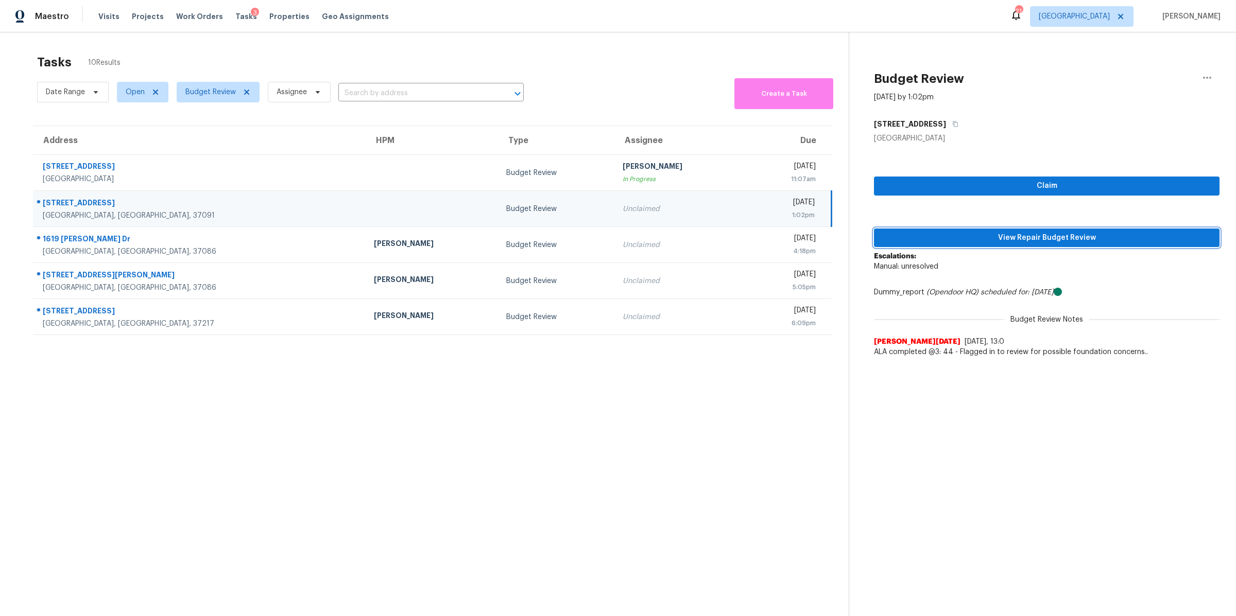
click at [1068, 238] on span "View Repair Budget Review" at bounding box center [1046, 238] width 329 height 13
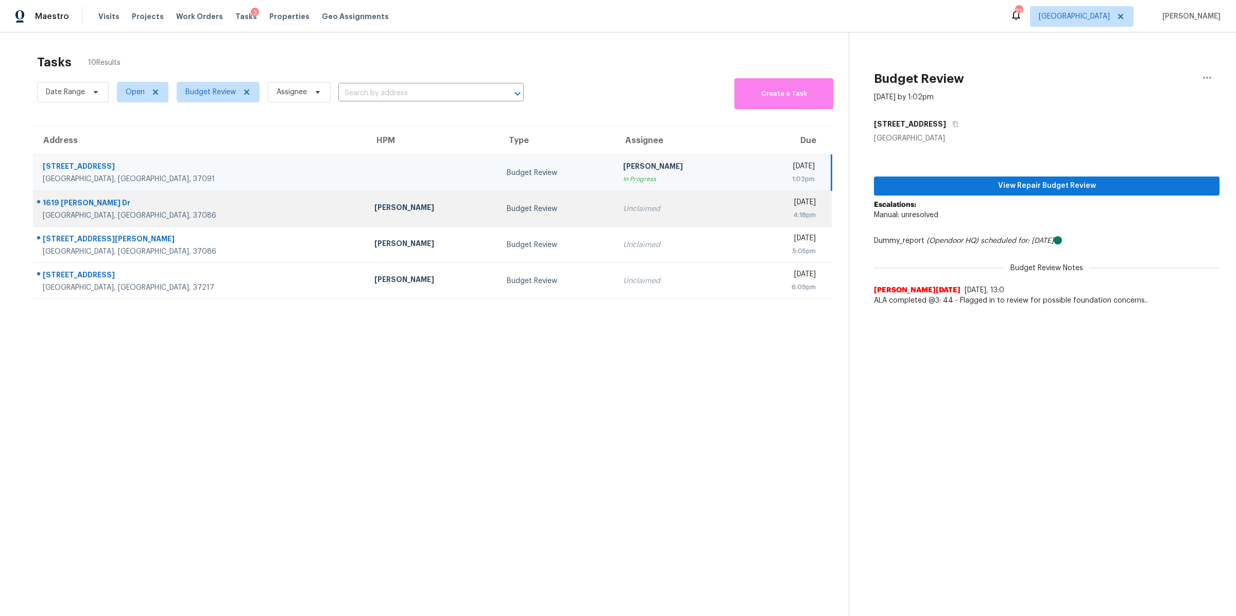
click at [74, 207] on div "1619 [PERSON_NAME] Dr" at bounding box center [200, 204] width 315 height 13
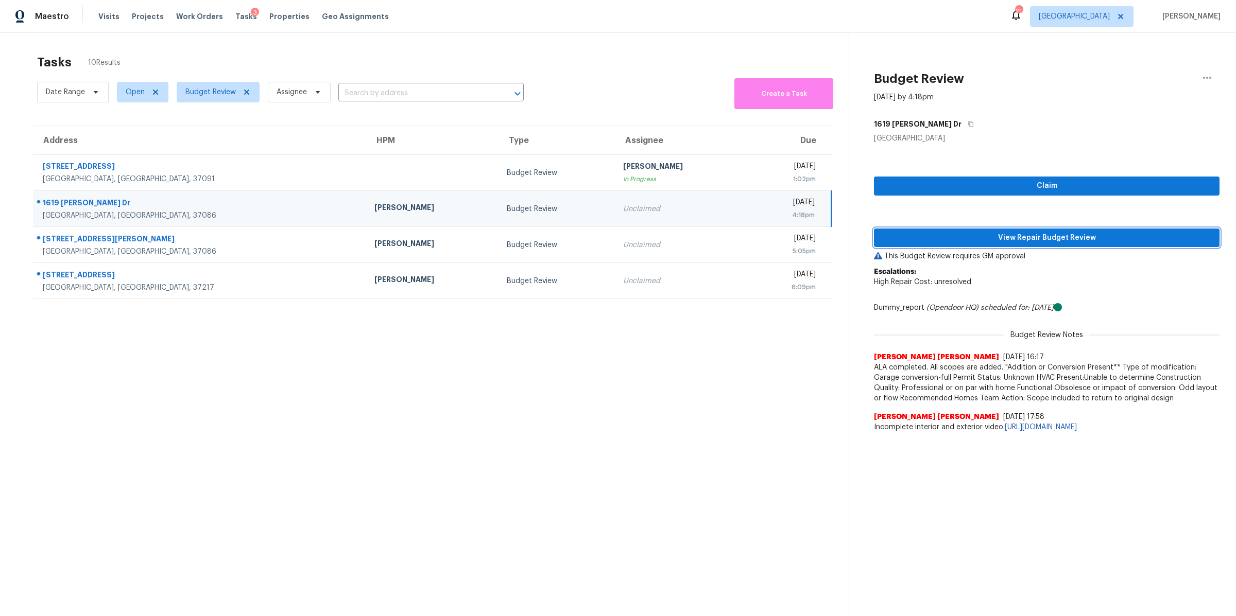
click at [1032, 235] on span "View Repair Budget Review" at bounding box center [1046, 238] width 329 height 13
